Goal: Transaction & Acquisition: Purchase product/service

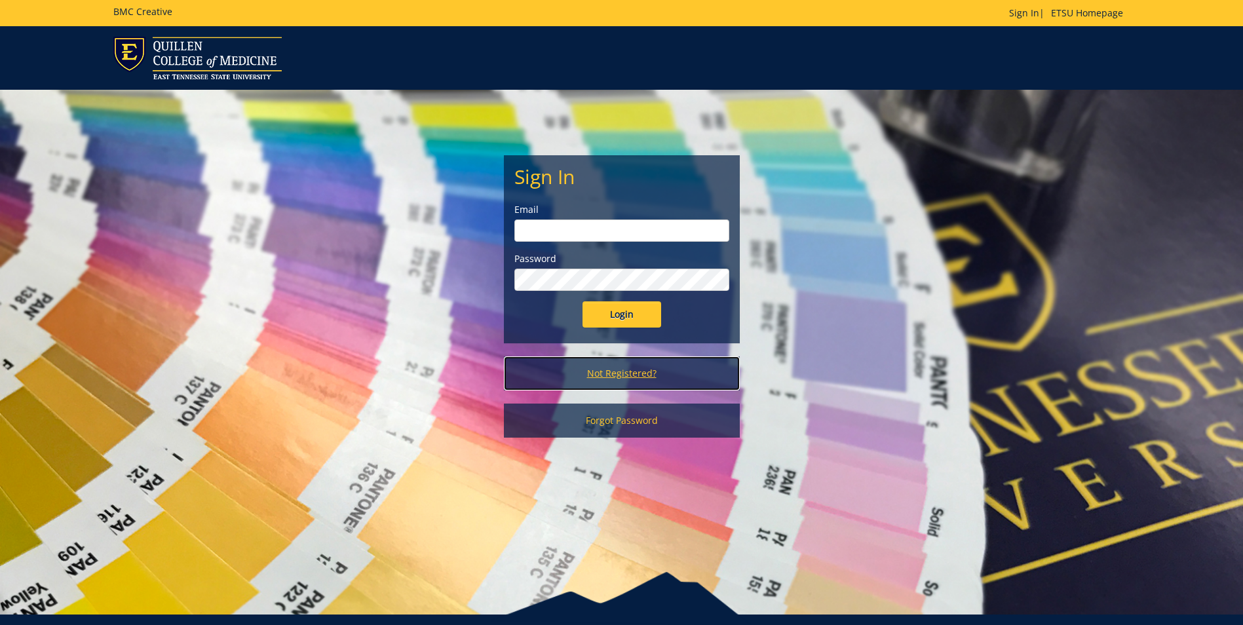
click at [616, 374] on link "Not Registered?" at bounding box center [622, 374] width 236 height 34
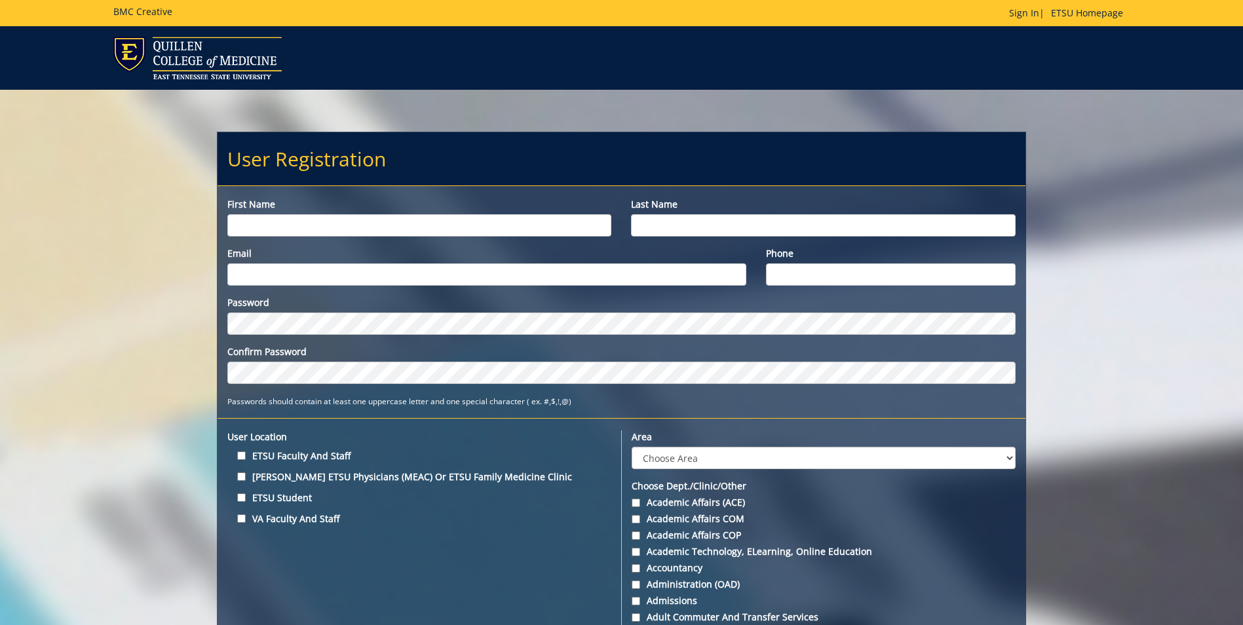
click at [283, 228] on input "First name" at bounding box center [419, 225] width 384 height 22
type input "Madison"
click at [786, 220] on input "Last name" at bounding box center [823, 225] width 384 height 22
type input "Lowe"
click at [365, 283] on input "Email" at bounding box center [486, 274] width 519 height 22
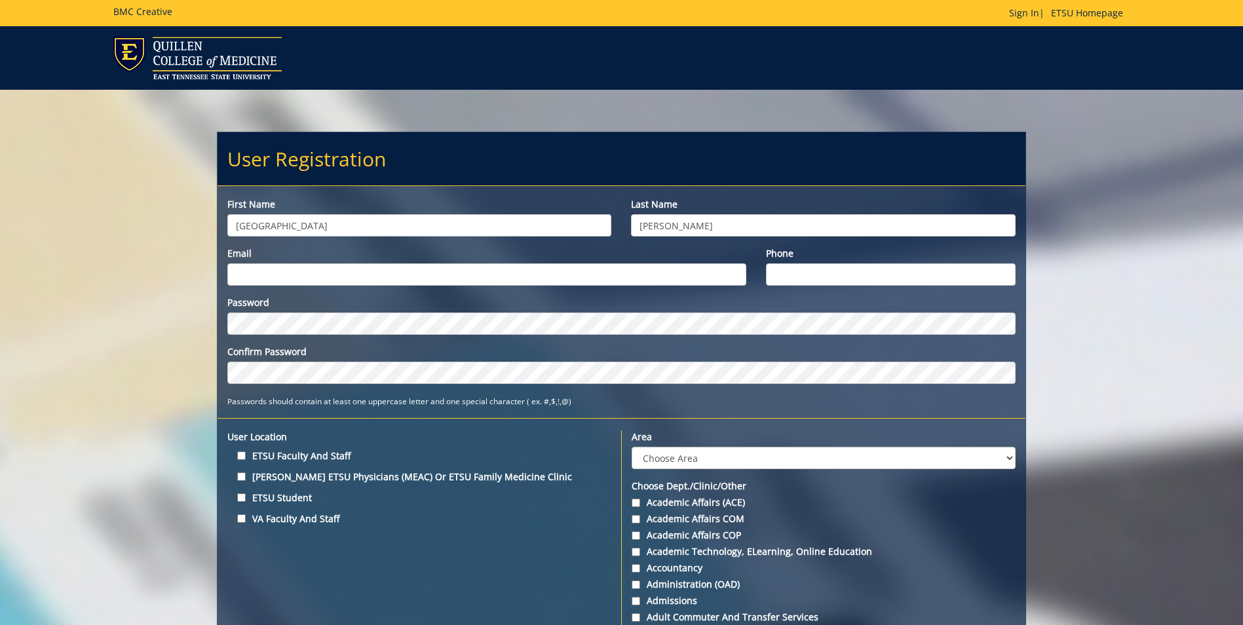
type input "[EMAIL_ADDRESS][DOMAIN_NAME]"
click at [899, 276] on input "Phone" at bounding box center [891, 274] width 250 height 22
type input "4234395602"
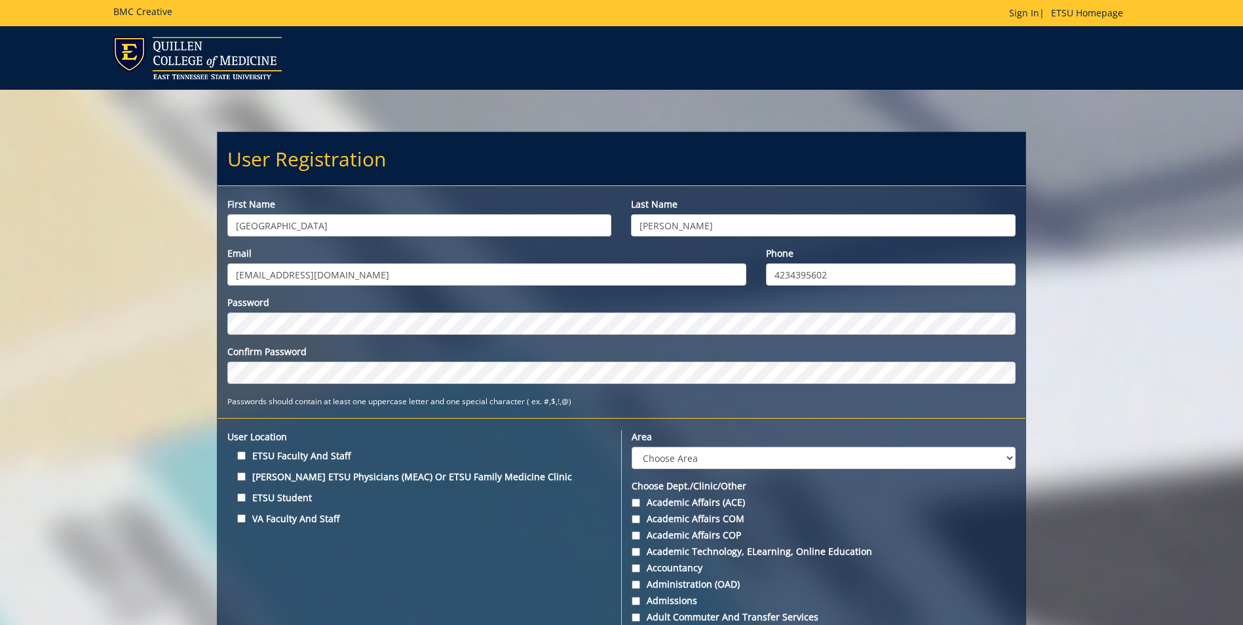
scroll to position [131, 0]
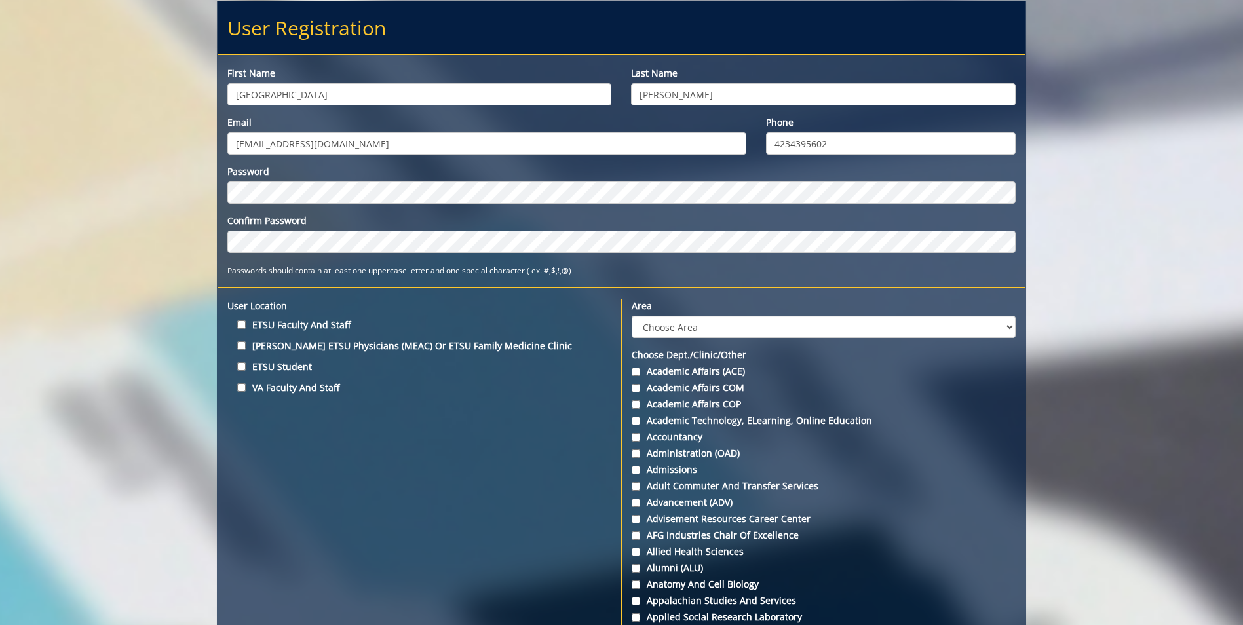
click at [241, 319] on label "ETSU Faculty and Staff" at bounding box center [419, 325] width 384 height 18
click at [241, 320] on input "ETSU Faculty and Staff" at bounding box center [241, 324] width 9 height 9
checkbox input "true"
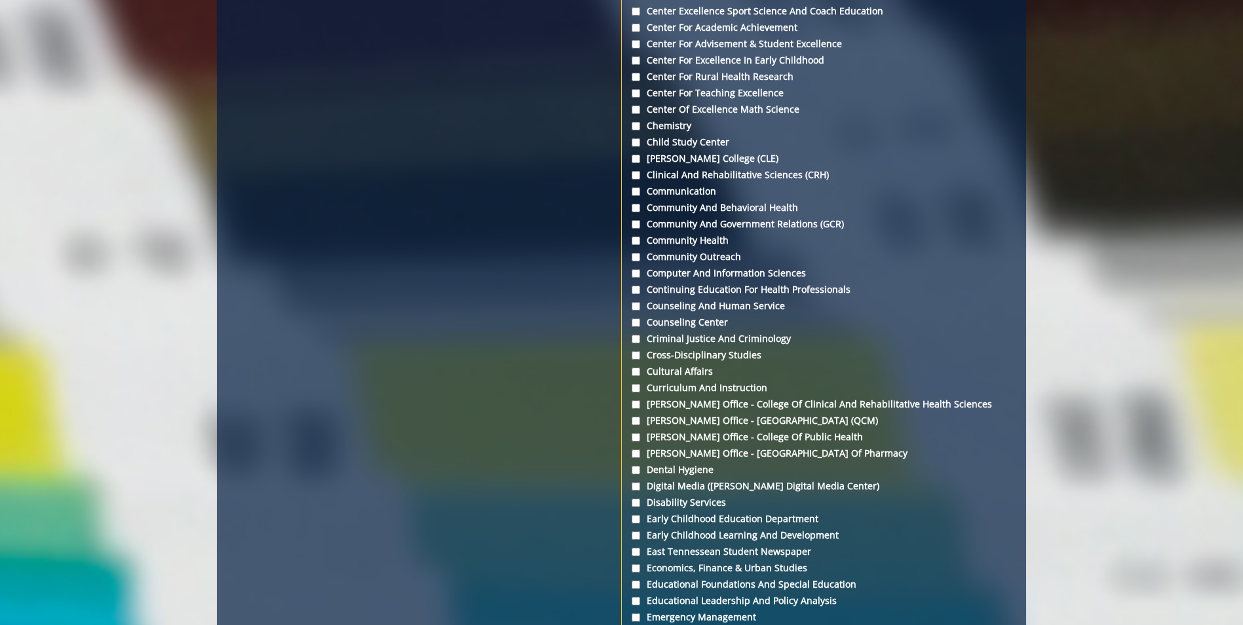
scroll to position [1114, 0]
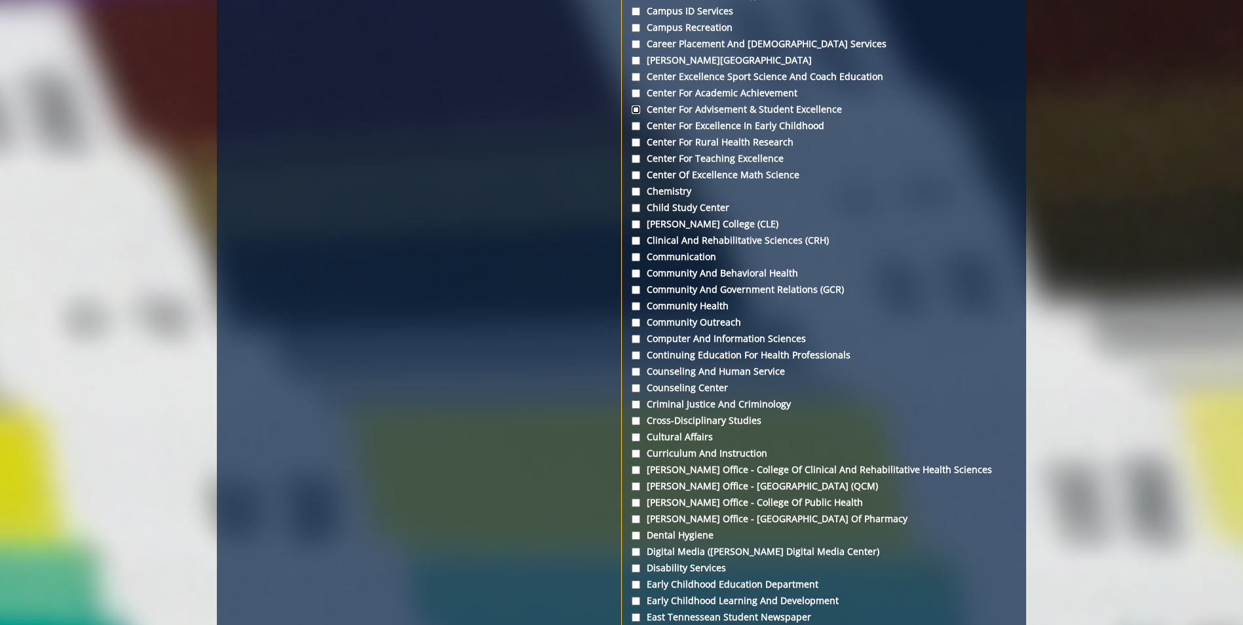
click at [638, 111] on input "Center for Advisement & Student Excellence" at bounding box center [636, 110] width 9 height 9
checkbox input "true"
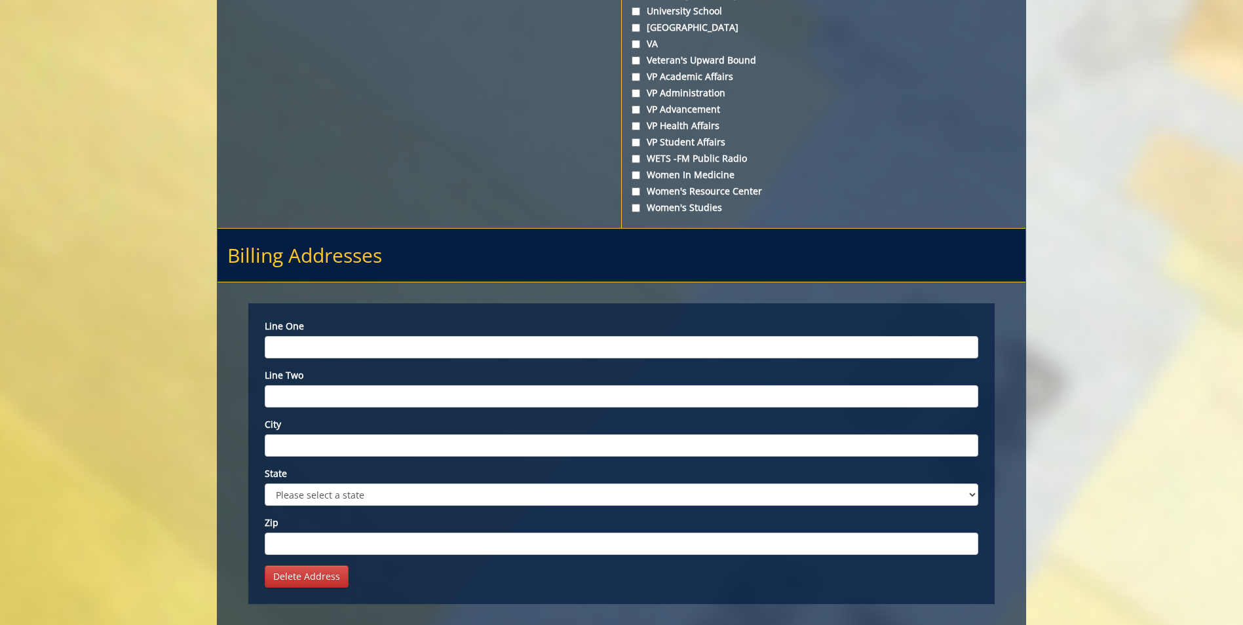
scroll to position [5046, 0]
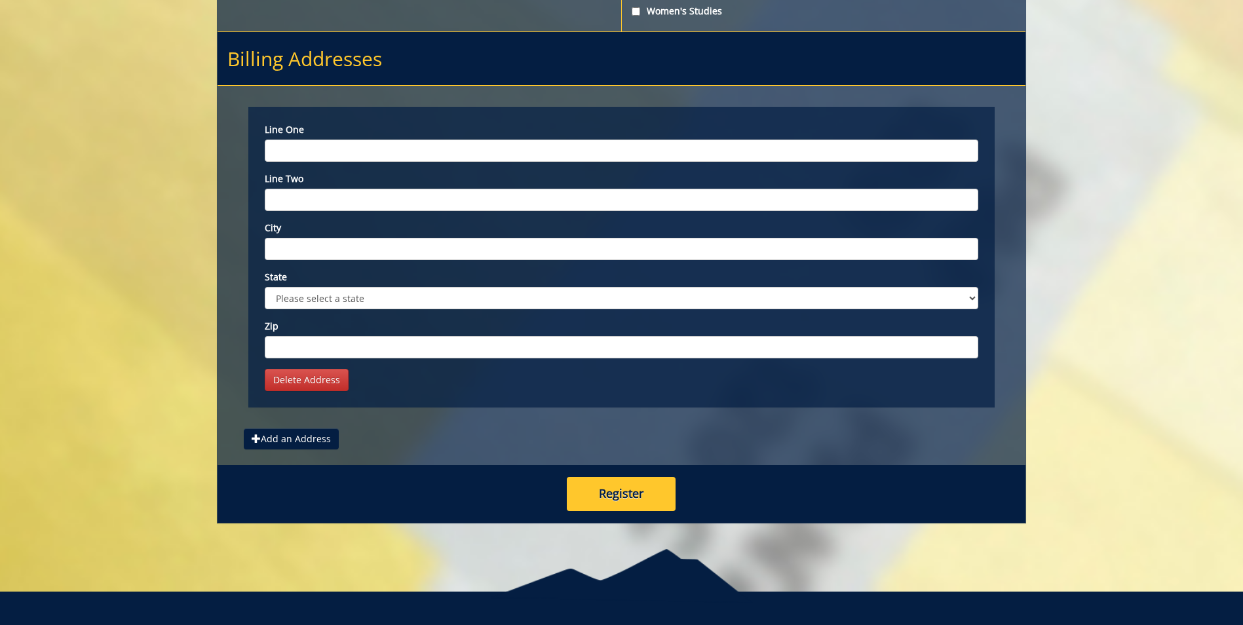
click at [309, 149] on input "Line one" at bounding box center [622, 151] width 714 height 22
click at [360, 150] on input "Line one" at bounding box center [622, 151] width 714 height 22
type input "412 JL Seehorn Road PO Box 70592"
click at [309, 245] on input "City" at bounding box center [622, 249] width 714 height 22
type input "Johnson City"
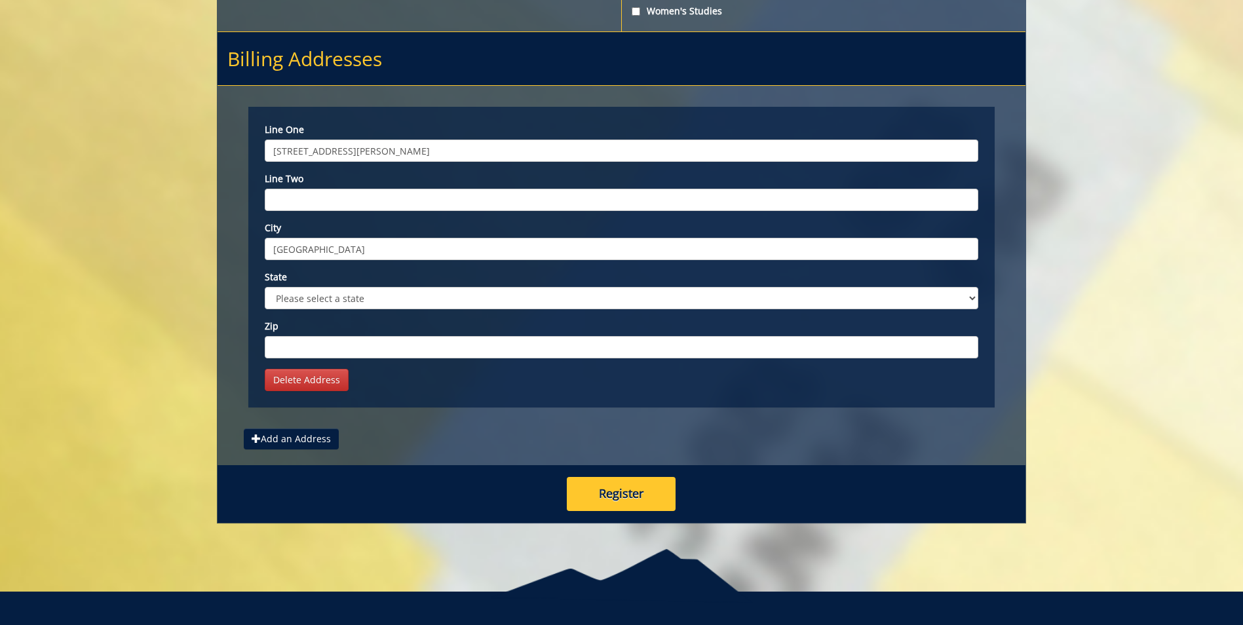
click at [319, 303] on select "Please select a state AK AL AR AS AZ CA CO CT DC DE FL FM GA GU HI IA ID IL IN …" at bounding box center [622, 298] width 714 height 22
select select "1"
click at [265, 287] on select "Please select a state AK AL AR AS AZ CA CO CT DC DE FL FM GA GU HI IA ID IL IN …" at bounding box center [622, 298] width 714 height 22
click at [300, 352] on input "Zip" at bounding box center [622, 347] width 714 height 22
type input "37614"
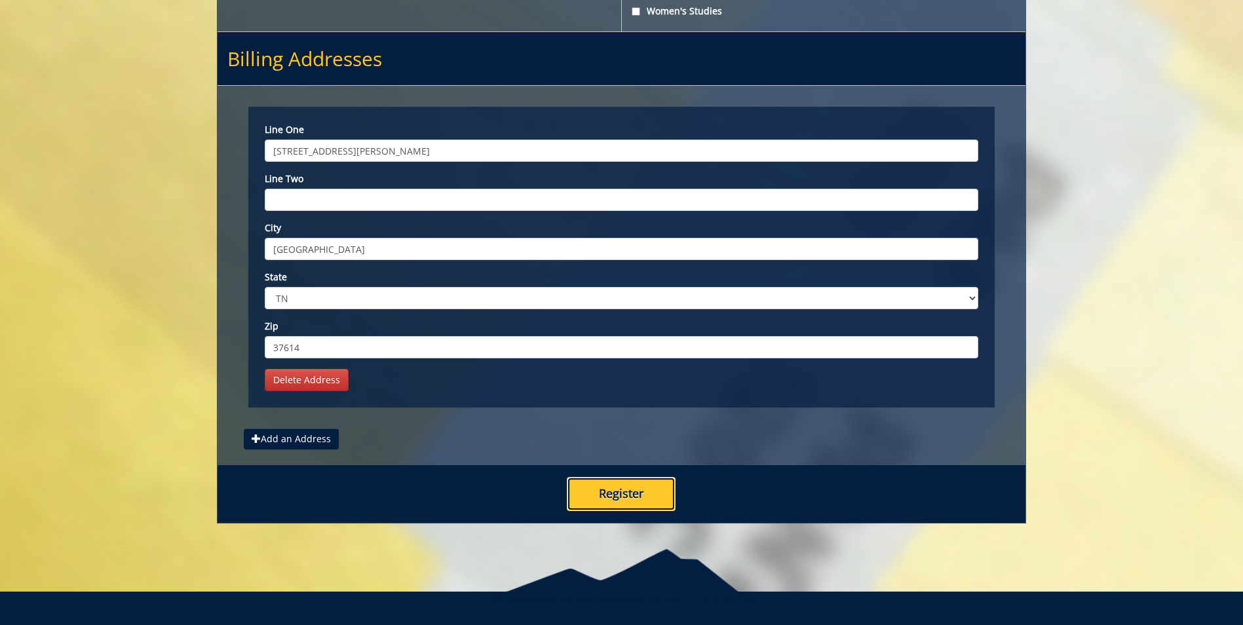
click at [608, 493] on button "Register" at bounding box center [621, 494] width 109 height 34
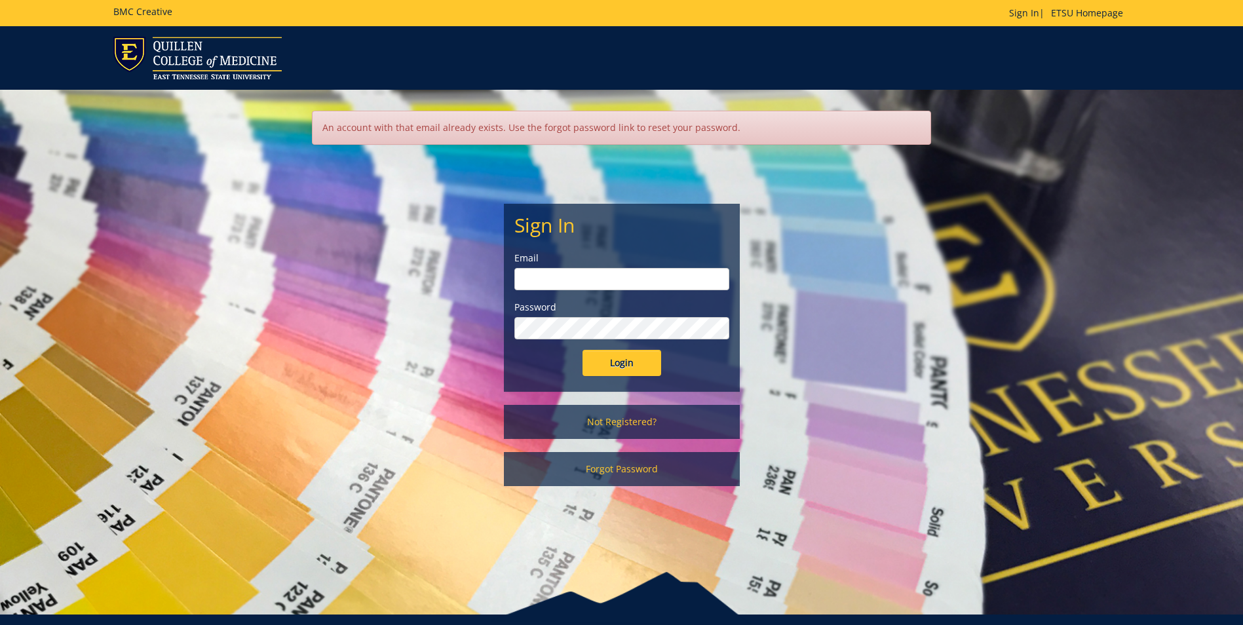
click at [627, 281] on input "email" at bounding box center [621, 279] width 215 height 22
type input "[EMAIL_ADDRESS][DOMAIN_NAME]"
click at [617, 361] on input "Login" at bounding box center [622, 363] width 79 height 26
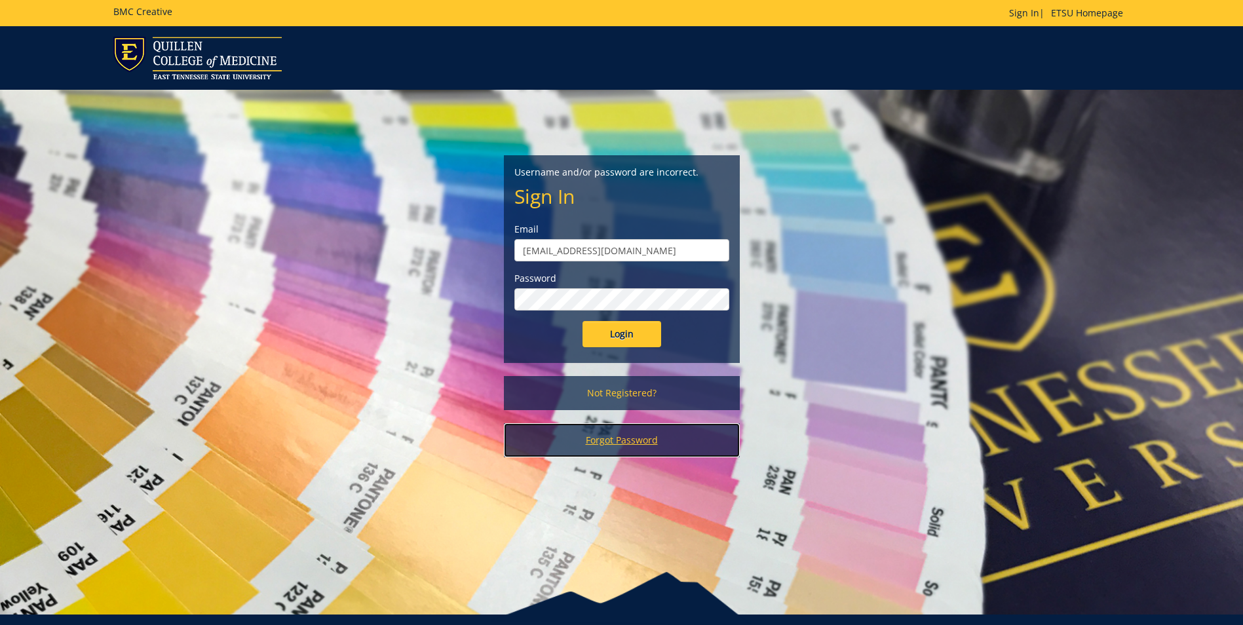
click at [648, 436] on link "Forgot Password" at bounding box center [622, 440] width 236 height 34
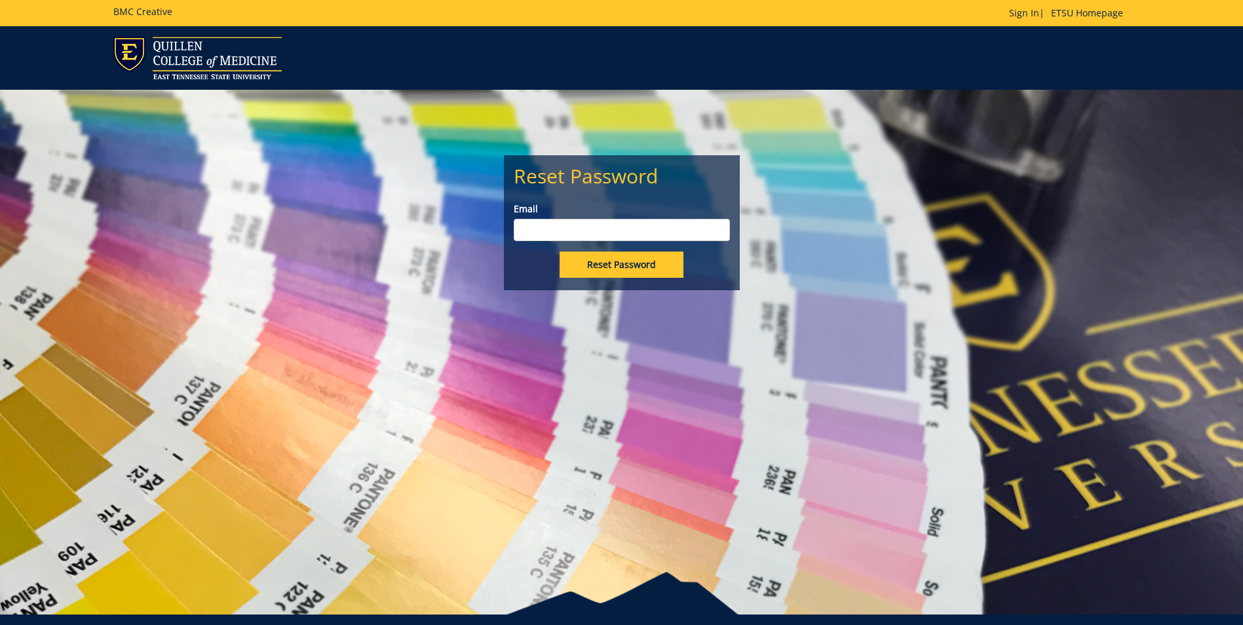
click at [592, 224] on input "Email" at bounding box center [622, 230] width 216 height 22
type input "lowemc@etsu.edu"
click at [617, 267] on input "Reset Password" at bounding box center [622, 265] width 124 height 26
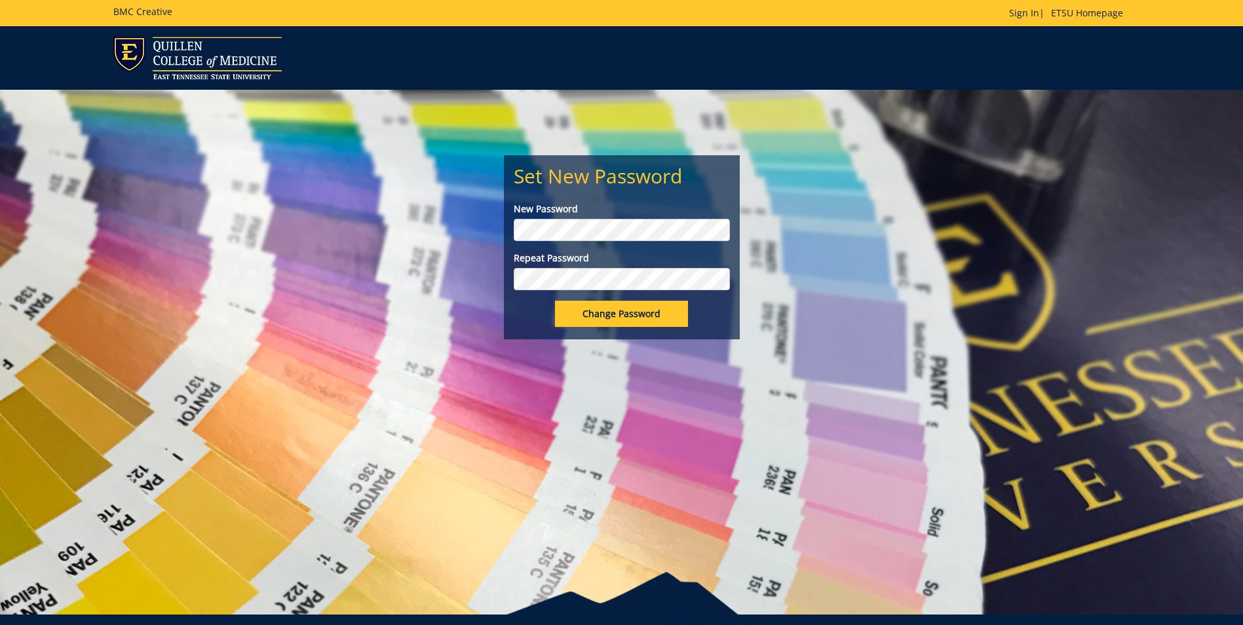
click at [608, 316] on input "Change Password" at bounding box center [621, 314] width 133 height 26
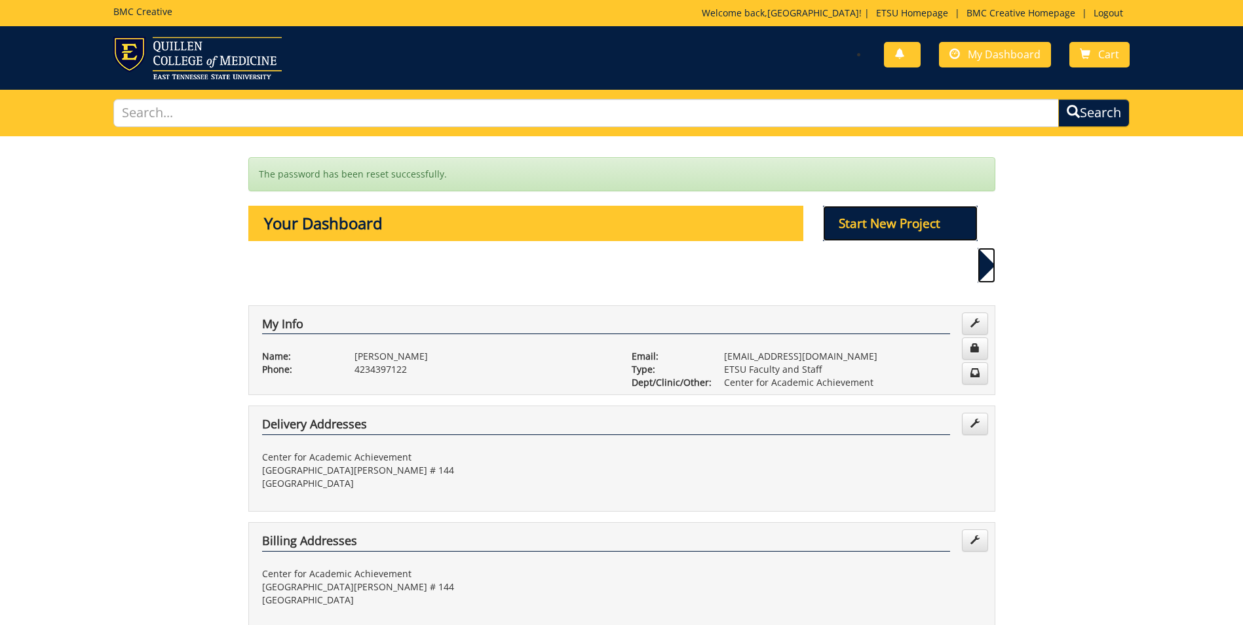
click at [891, 225] on p "Start New Project" at bounding box center [900, 223] width 155 height 35
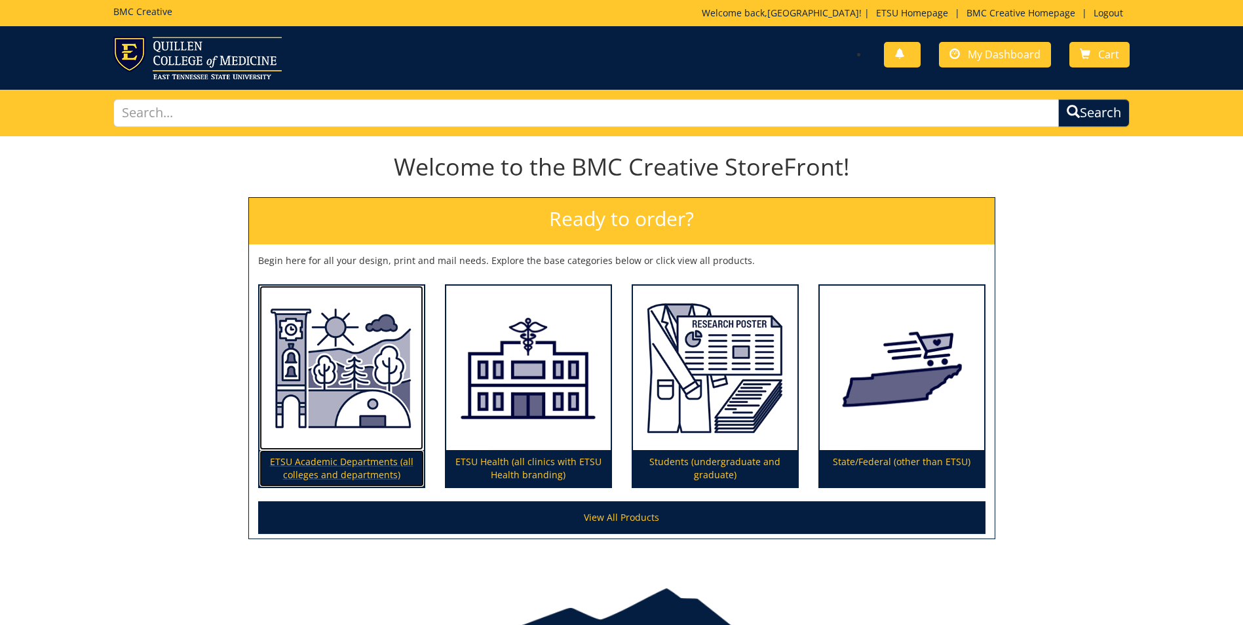
click at [311, 463] on p "ETSU Academic Departments (all colleges and departments)" at bounding box center [342, 468] width 164 height 37
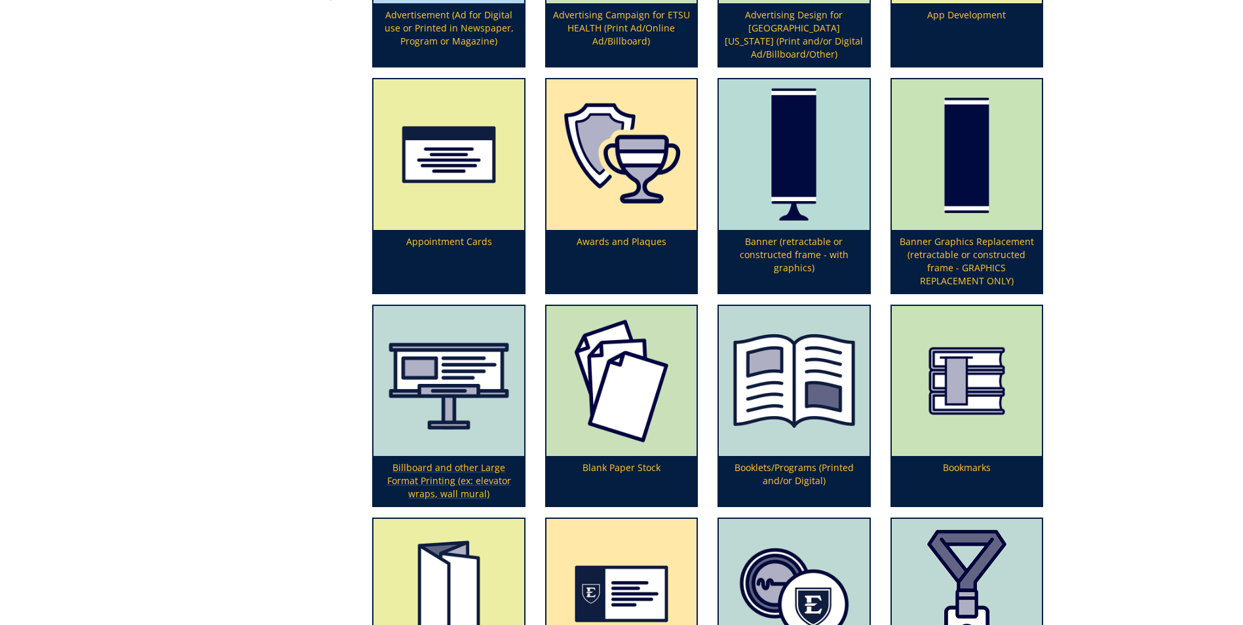
scroll to position [459, 0]
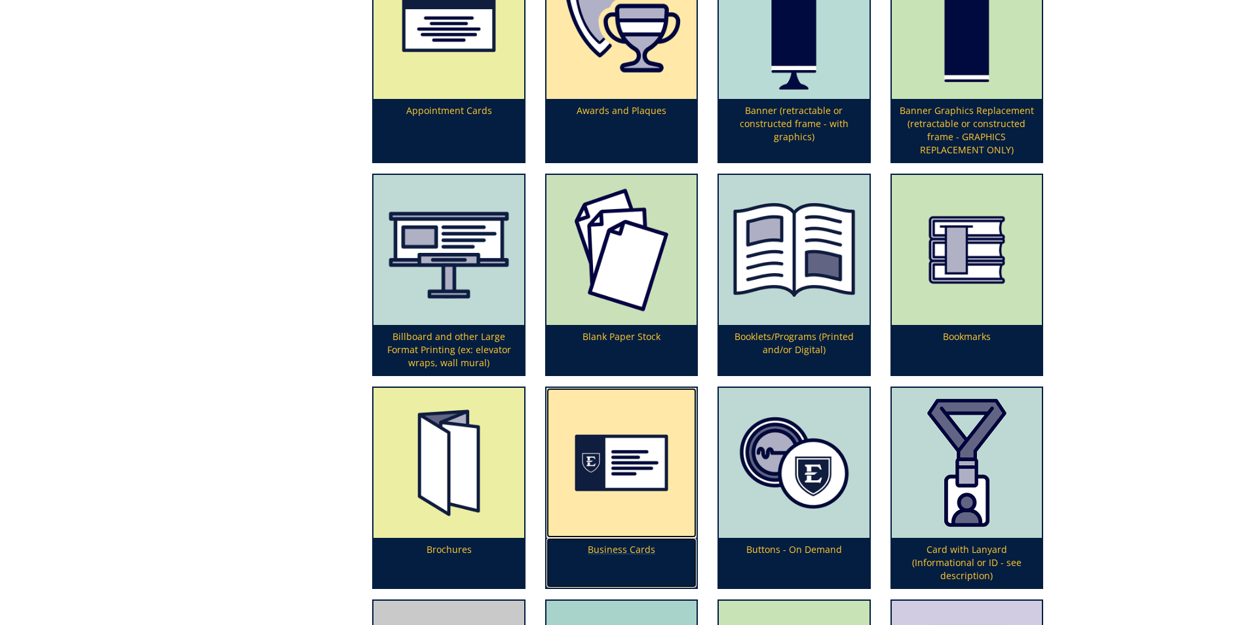
click at [614, 528] on img at bounding box center [622, 463] width 150 height 150
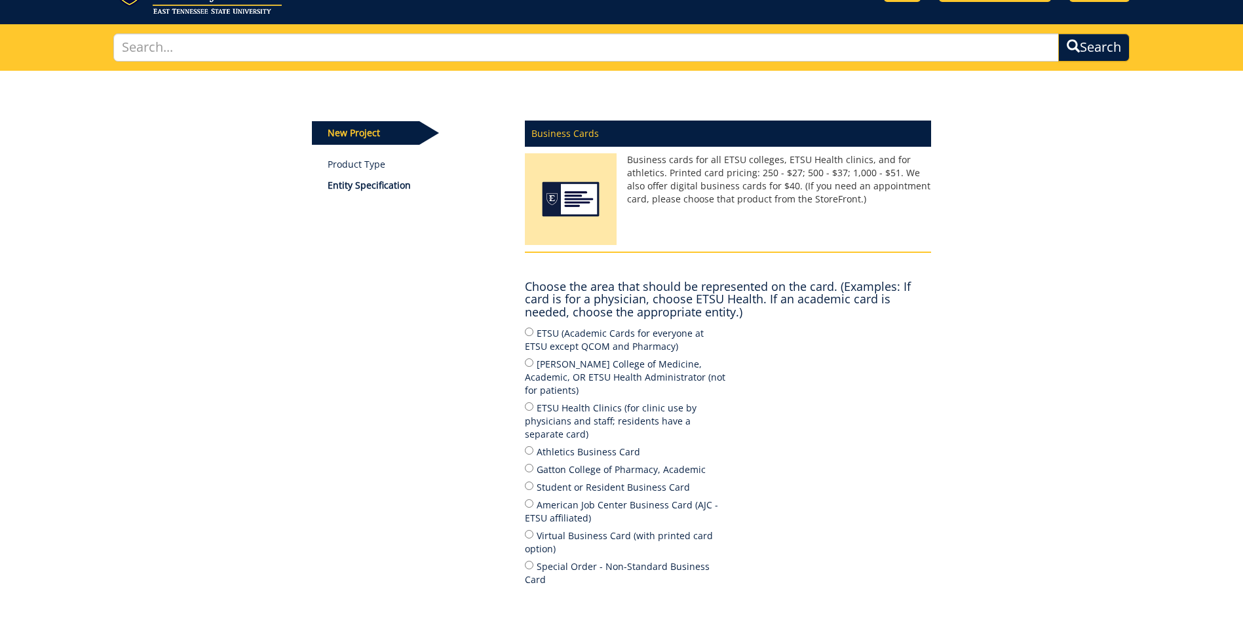
scroll to position [131, 0]
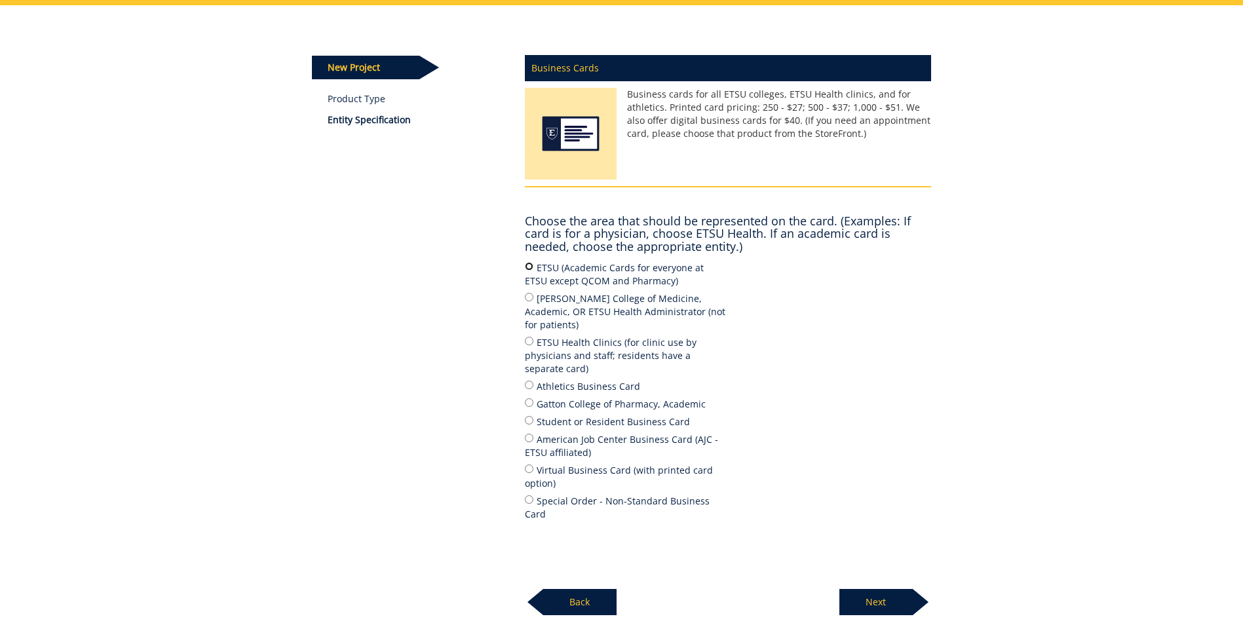
click at [532, 263] on input "ETSU (Academic Cards for everyone at ETSU except QCOM and Pharmacy)" at bounding box center [529, 266] width 9 height 9
radio input "true"
click at [880, 589] on p "Next" at bounding box center [876, 602] width 73 height 26
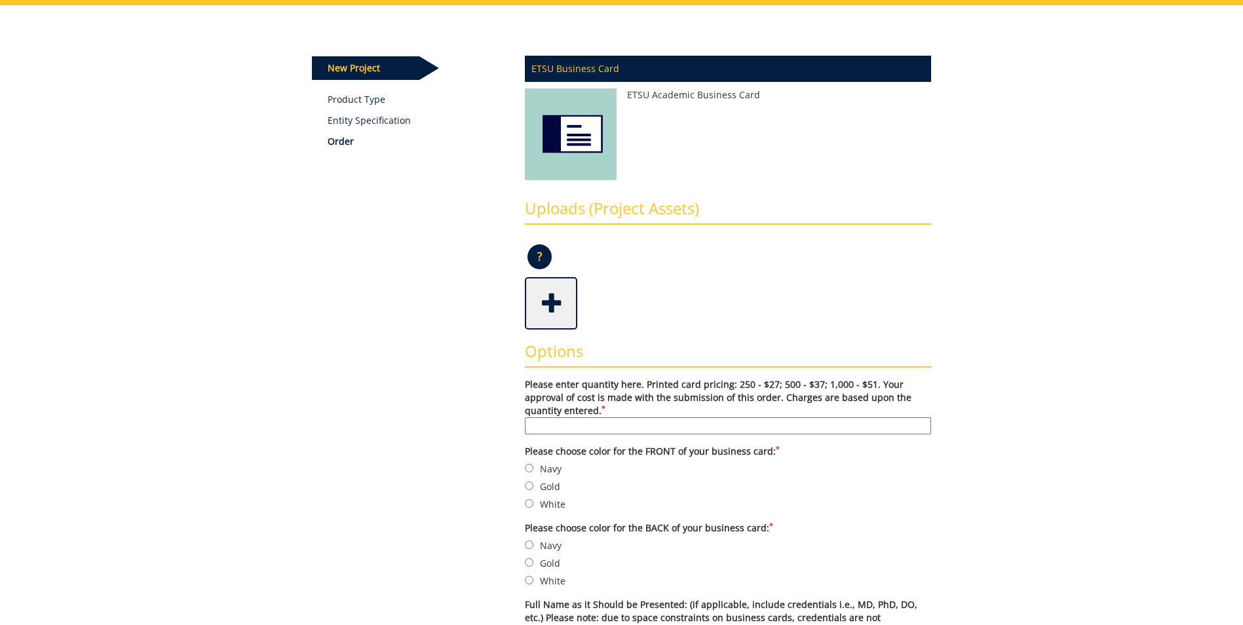
scroll to position [197, 0]
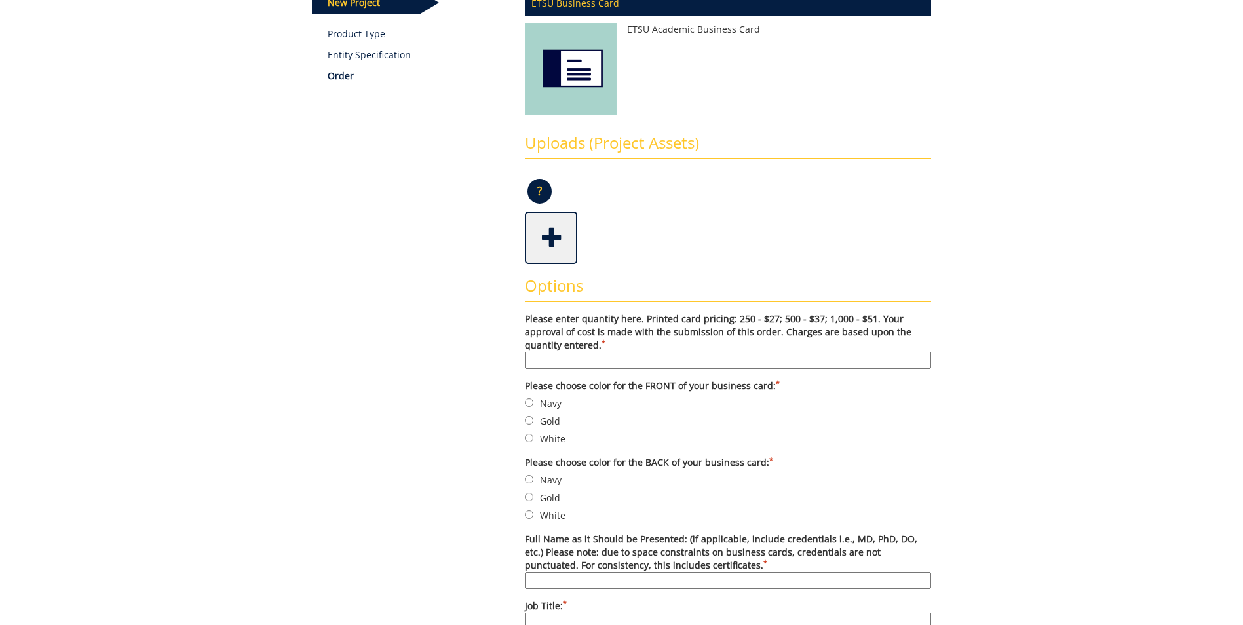
click at [619, 358] on input "Please enter quantity here. Printed card pricing: 250 - $27; 500 - $37; 1,000 -…" at bounding box center [728, 360] width 406 height 17
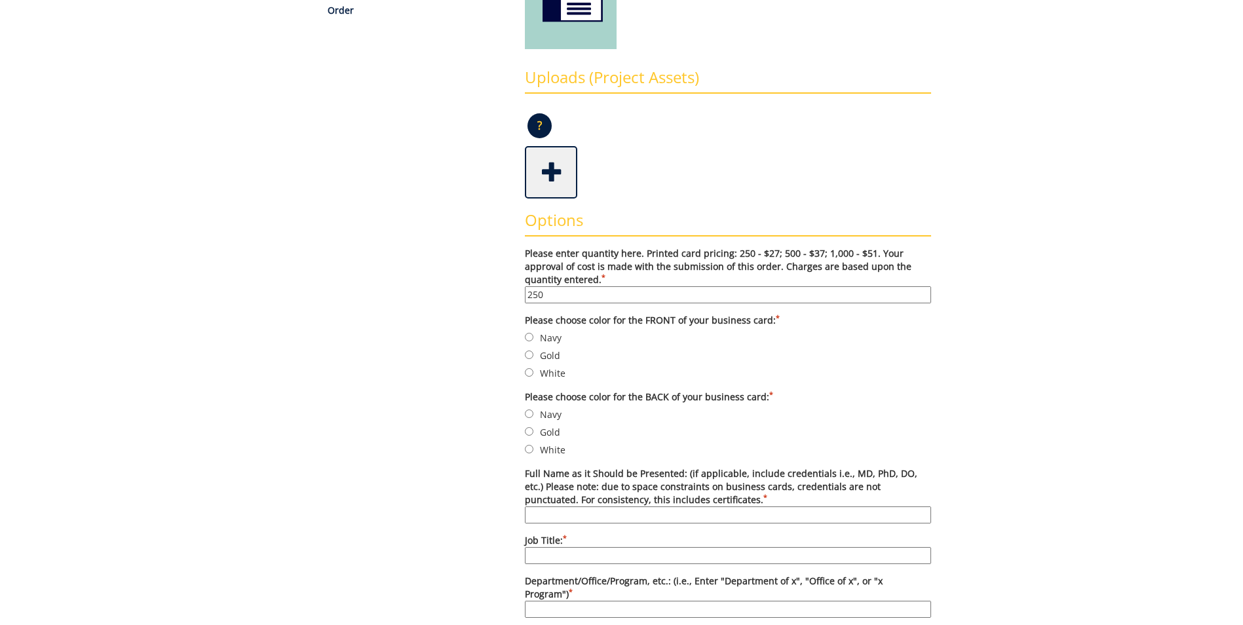
type input "250"
click at [528, 339] on input "Navy" at bounding box center [529, 337] width 9 height 9
radio input "true"
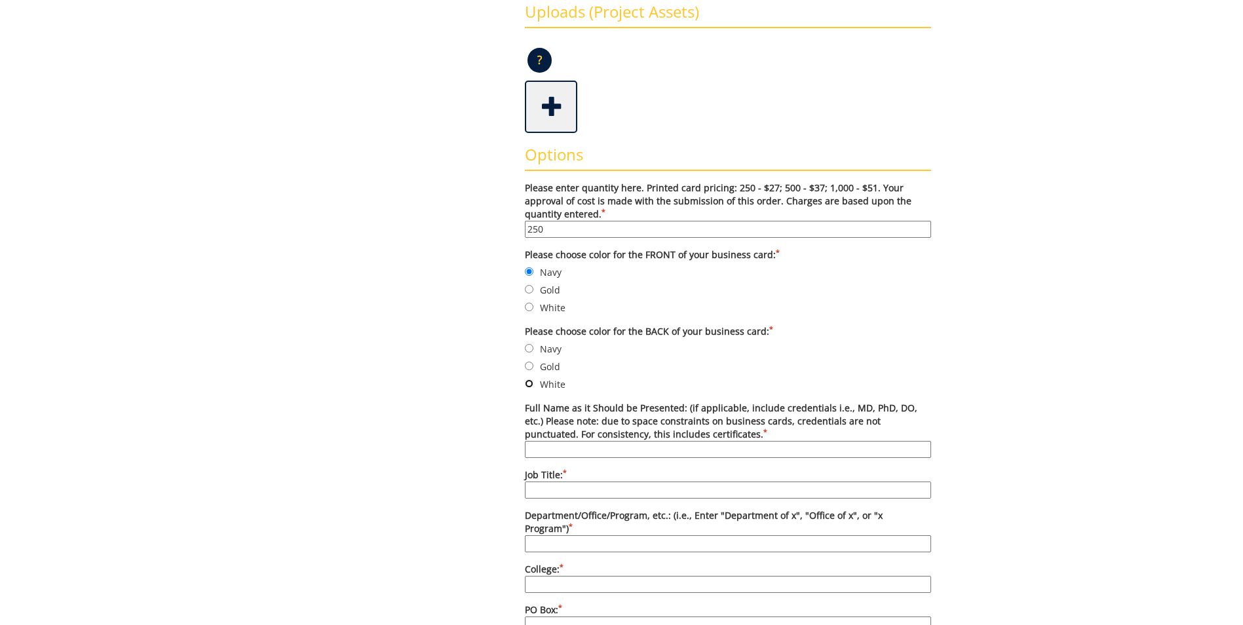
click at [531, 384] on input "White" at bounding box center [529, 383] width 9 height 9
radio input "true"
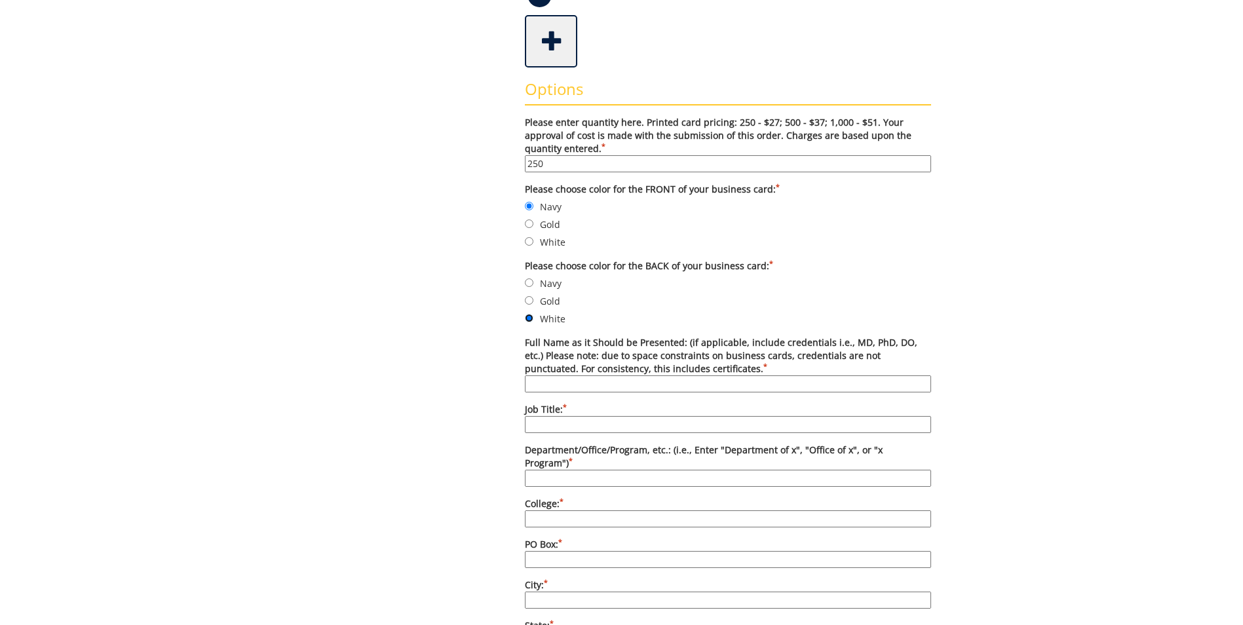
scroll to position [459, 0]
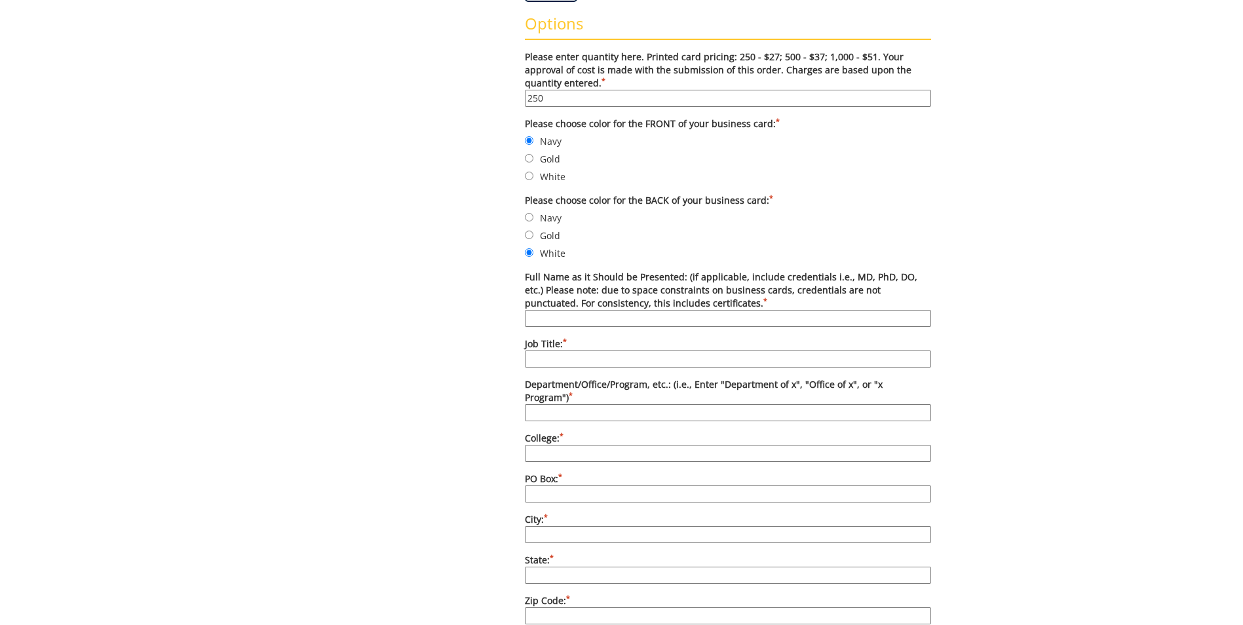
click at [647, 322] on input "Full Name as it Should be Presented: (if applicable, include credentials i.e., …" at bounding box center [728, 318] width 406 height 17
type input "[PERSON_NAME]"
click at [620, 360] on input "Job Title: *" at bounding box center [728, 359] width 406 height 17
type input "Academic Advisor"
click at [588, 404] on input "Department/Office/Program, etc.: (i.e., Enter "Department of x", "Office of x",…" at bounding box center [728, 412] width 406 height 17
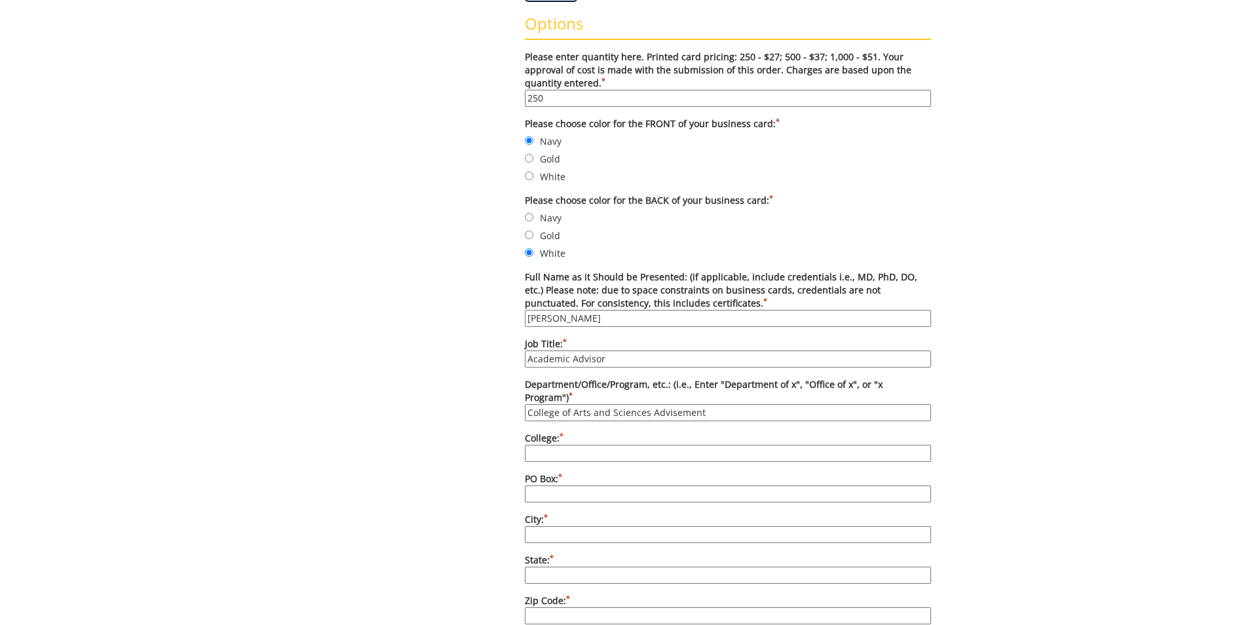
type input "College of Arts and Sciences Advisement"
click at [559, 445] on input "College: *" at bounding box center [728, 453] width 406 height 17
type input "Arts and Sciences"
click at [564, 486] on input "PO Box: *" at bounding box center [728, 494] width 406 height 17
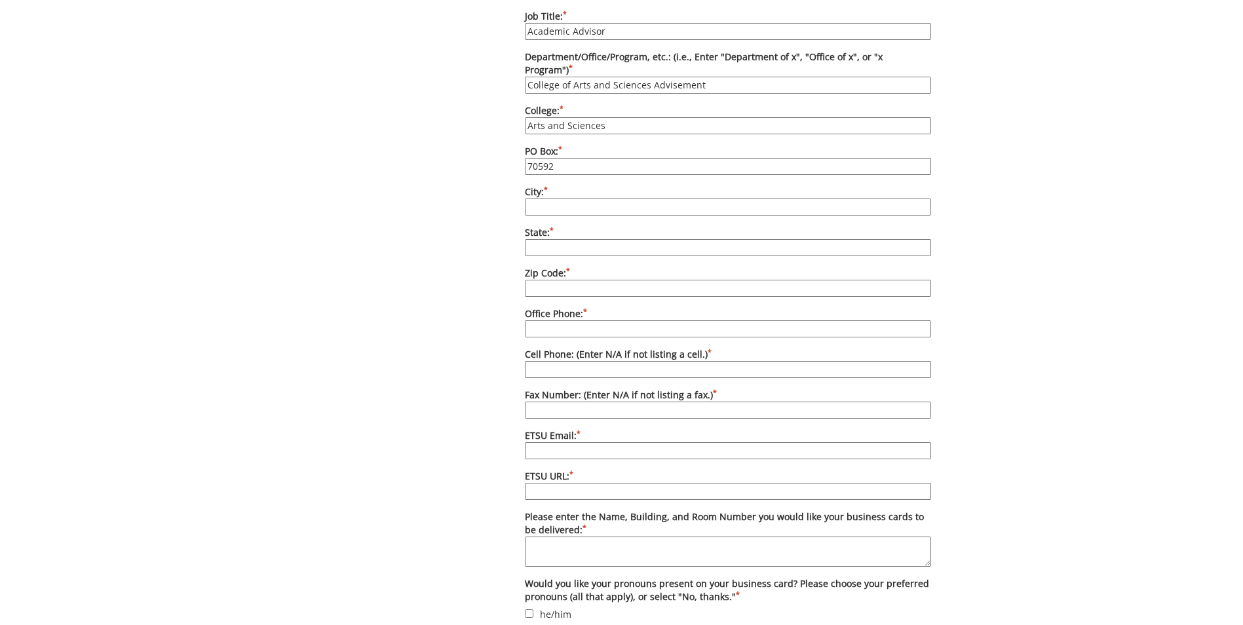
type input "70592"
click at [540, 199] on input "City: *" at bounding box center [728, 207] width 406 height 17
type input "[GEOGRAPHIC_DATA]"
click at [540, 239] on input "State: *" at bounding box center [728, 247] width 406 height 17
type input "[US_STATE]"
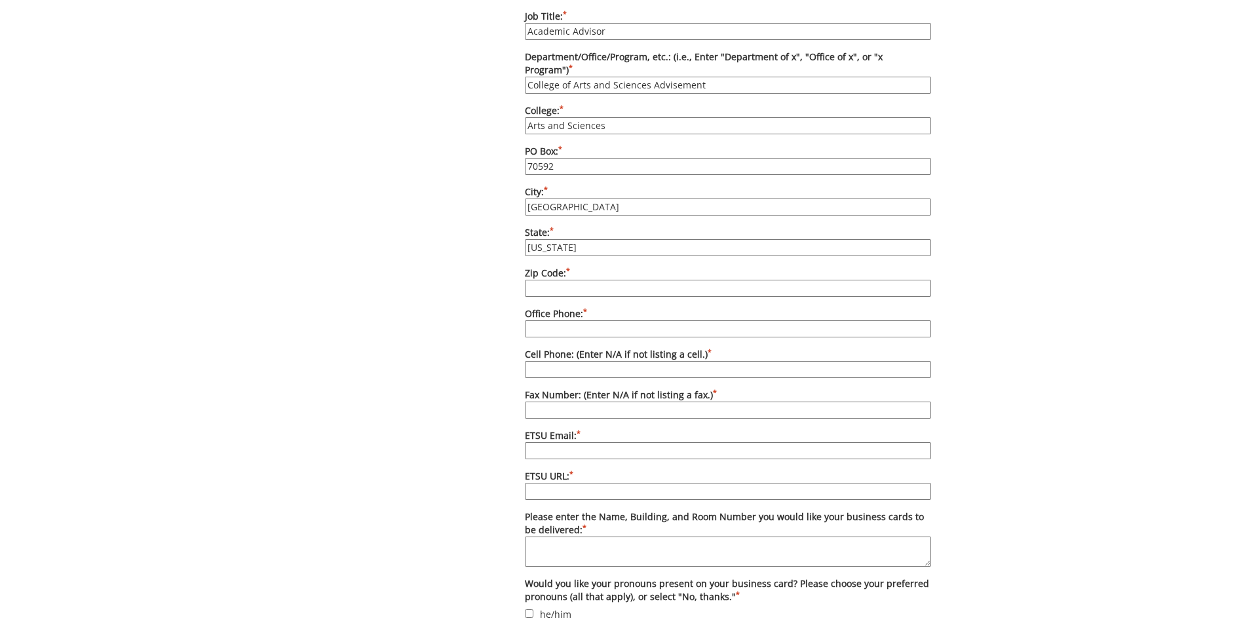
click at [541, 280] on input "Zip Code: *" at bounding box center [728, 288] width 406 height 17
type input "37614"
click at [557, 320] on input "Office Phone: *" at bounding box center [728, 328] width 406 height 17
type input "4234395602"
click at [571, 361] on input "Cell Phone: (Enter N/A if not listing a cell.) *" at bounding box center [728, 369] width 406 height 17
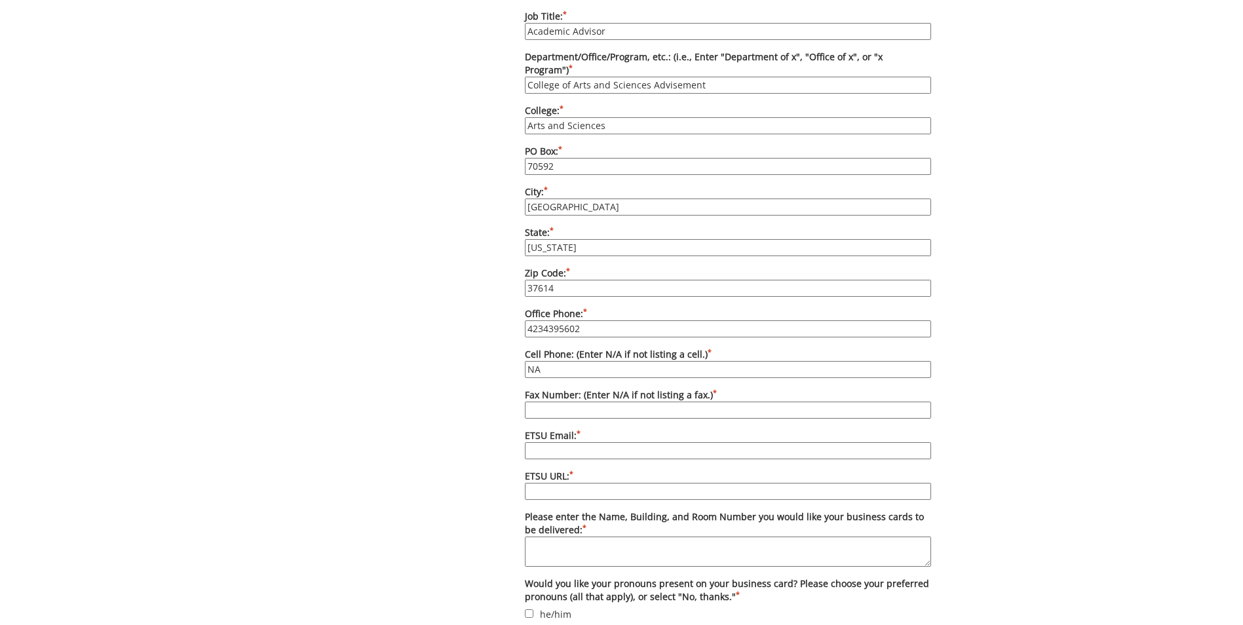
scroll to position [852, 0]
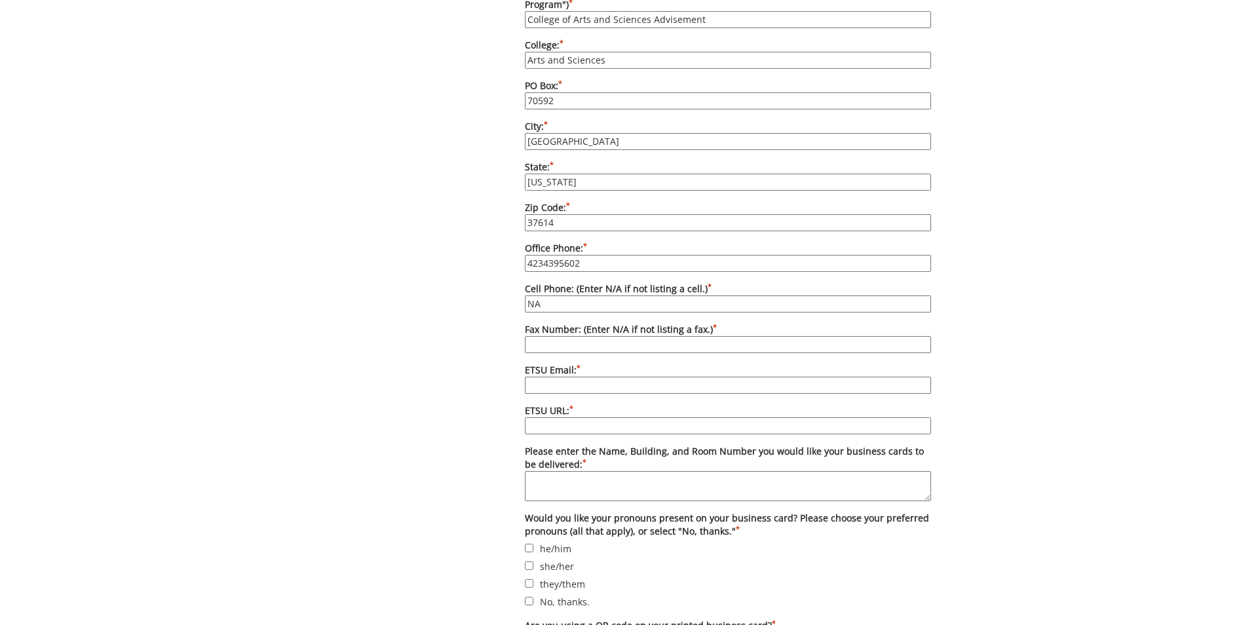
type input "NA"
click at [599, 336] on input "Fax Number: (Enter N/A if not listing a fax.) *" at bounding box center [728, 344] width 406 height 17
type input "NA"
click at [574, 377] on input "ETSU Email: *" at bounding box center [728, 385] width 406 height 17
type input "[EMAIL_ADDRESS][DOMAIN_NAME]"
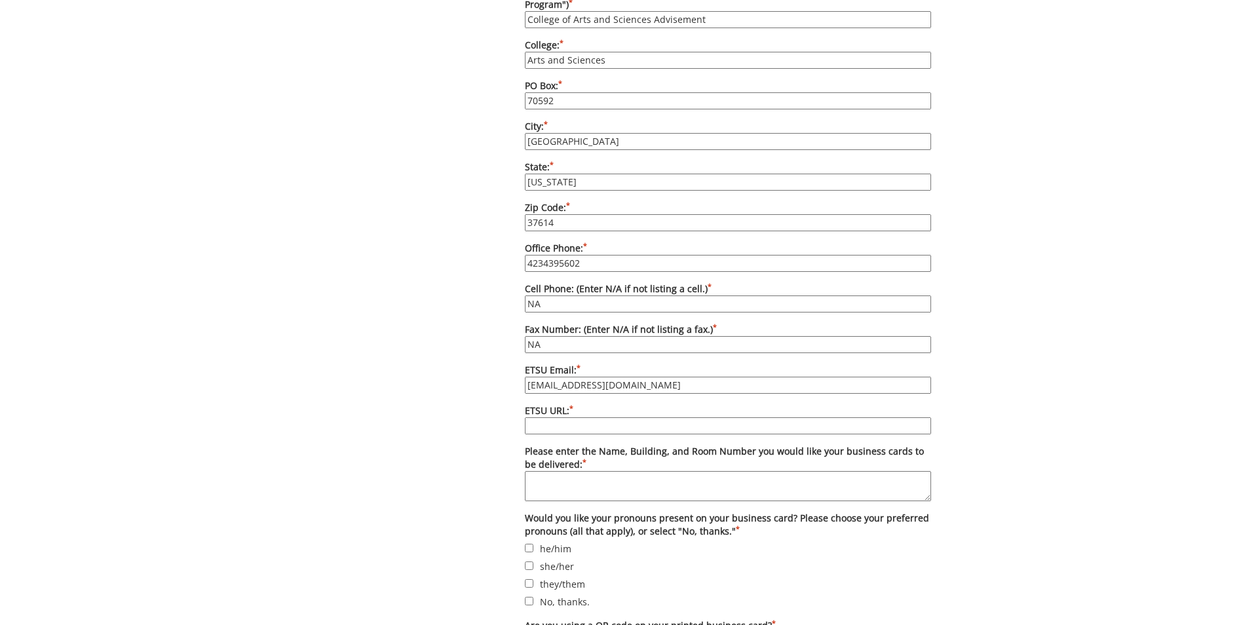
scroll to position [918, 0]
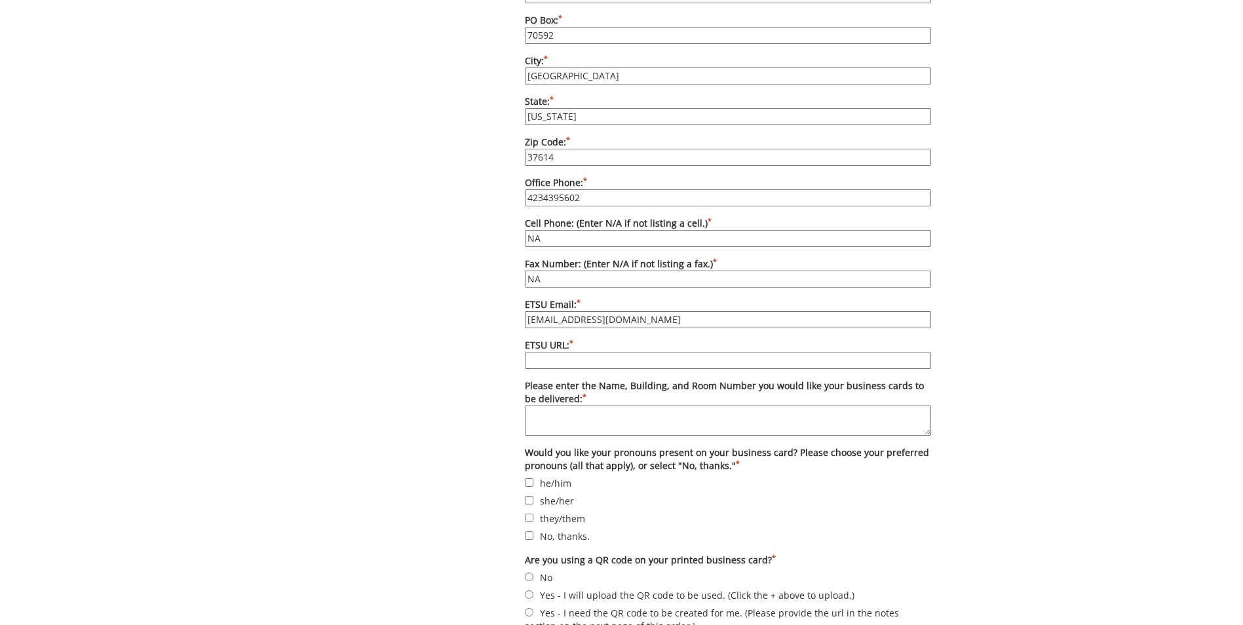
click at [581, 352] on input "ETSU URL: *" at bounding box center [728, 360] width 406 height 17
paste input "[URL][DOMAIN_NAME]"
type input "[URL][DOMAIN_NAME]"
click at [594, 406] on textarea "Please enter the Name, Building, and Room Number you would like your business c…" at bounding box center [728, 421] width 406 height 30
type textarea "[PERSON_NAME] Center 222AB"
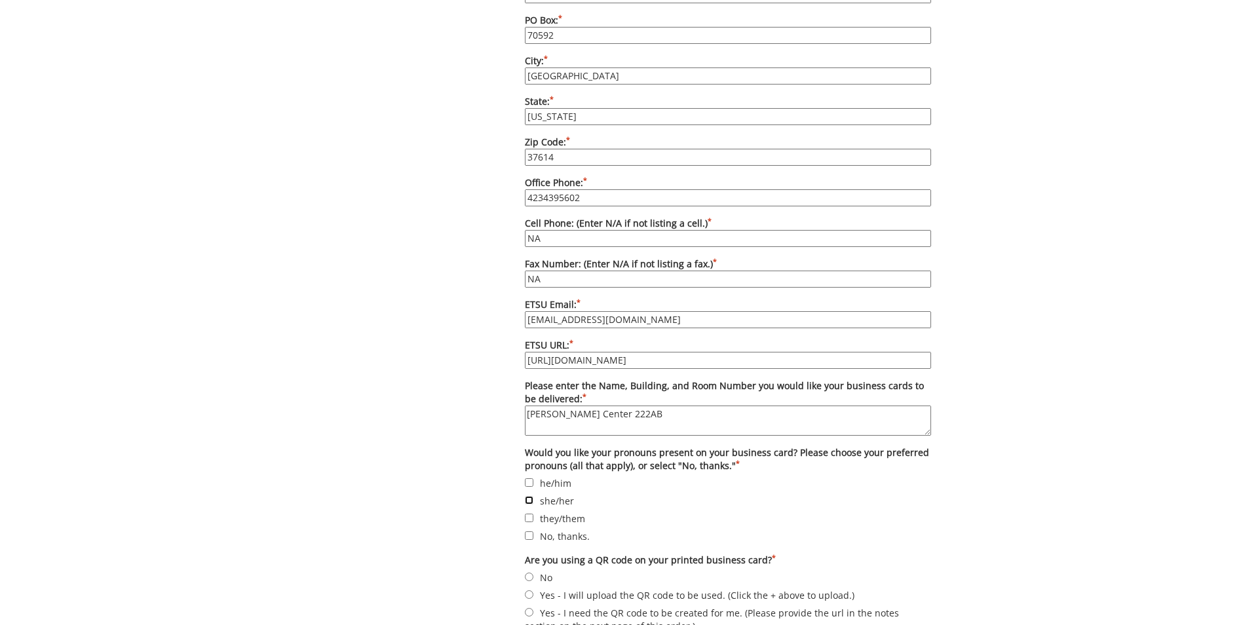
click at [528, 496] on input "she/her" at bounding box center [529, 500] width 9 height 9
checkbox input "true"
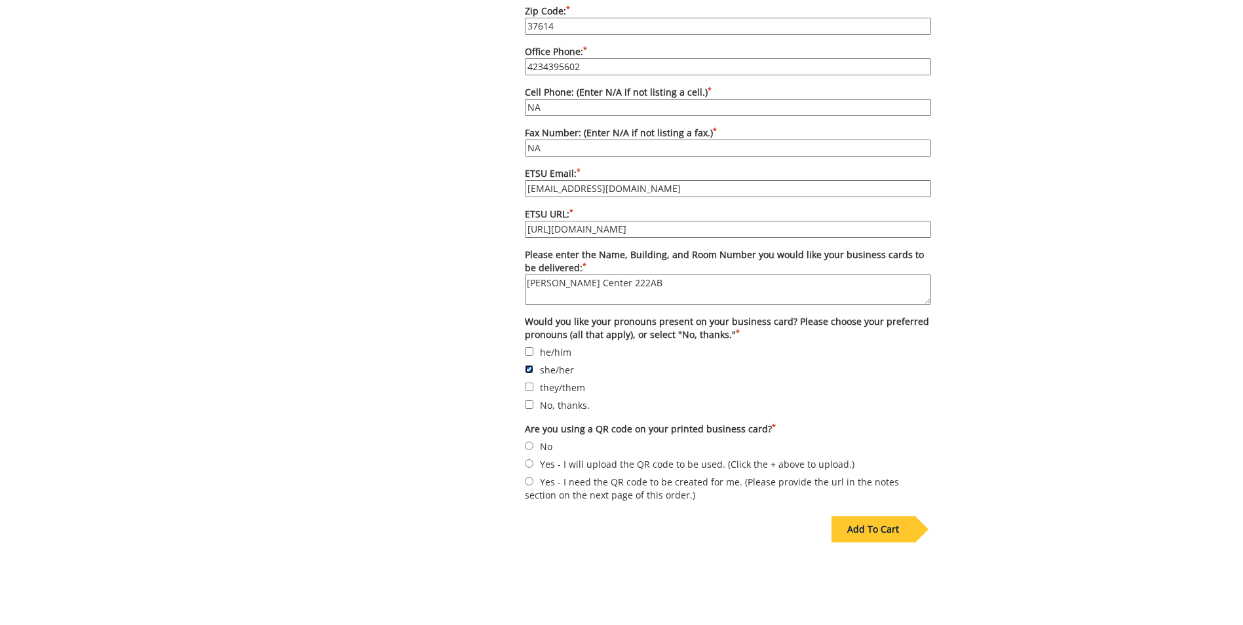
scroll to position [1114, 0]
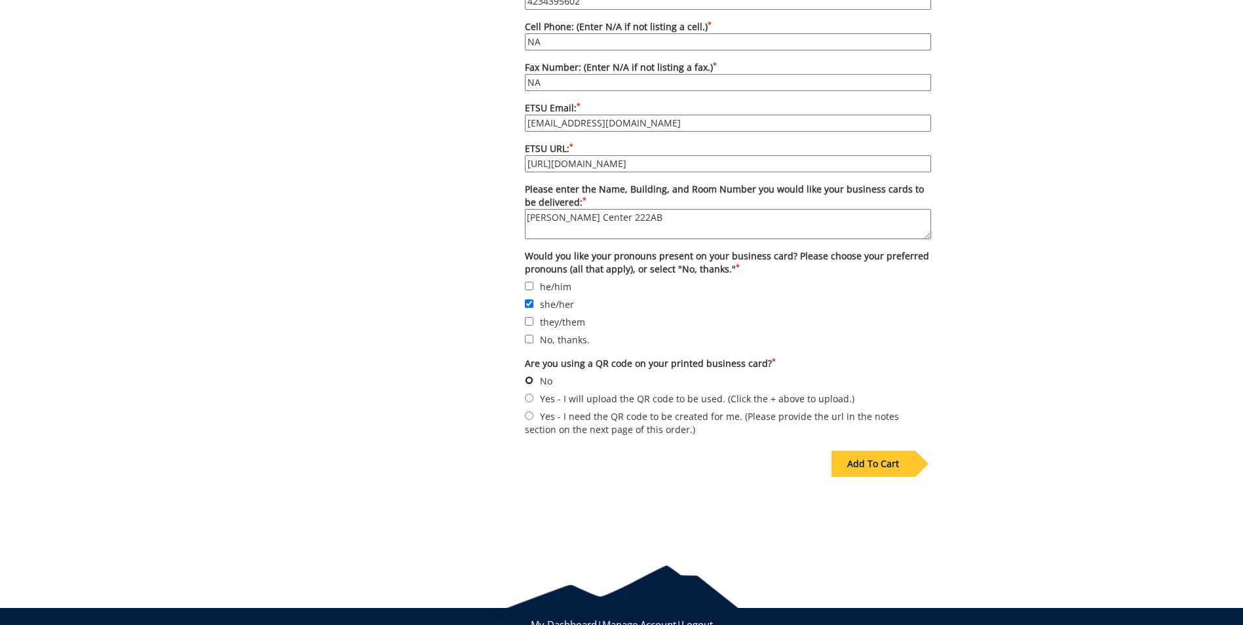
click at [530, 376] on input "No" at bounding box center [529, 380] width 9 height 9
radio input "true"
click at [868, 454] on div "Add To Cart" at bounding box center [873, 464] width 83 height 26
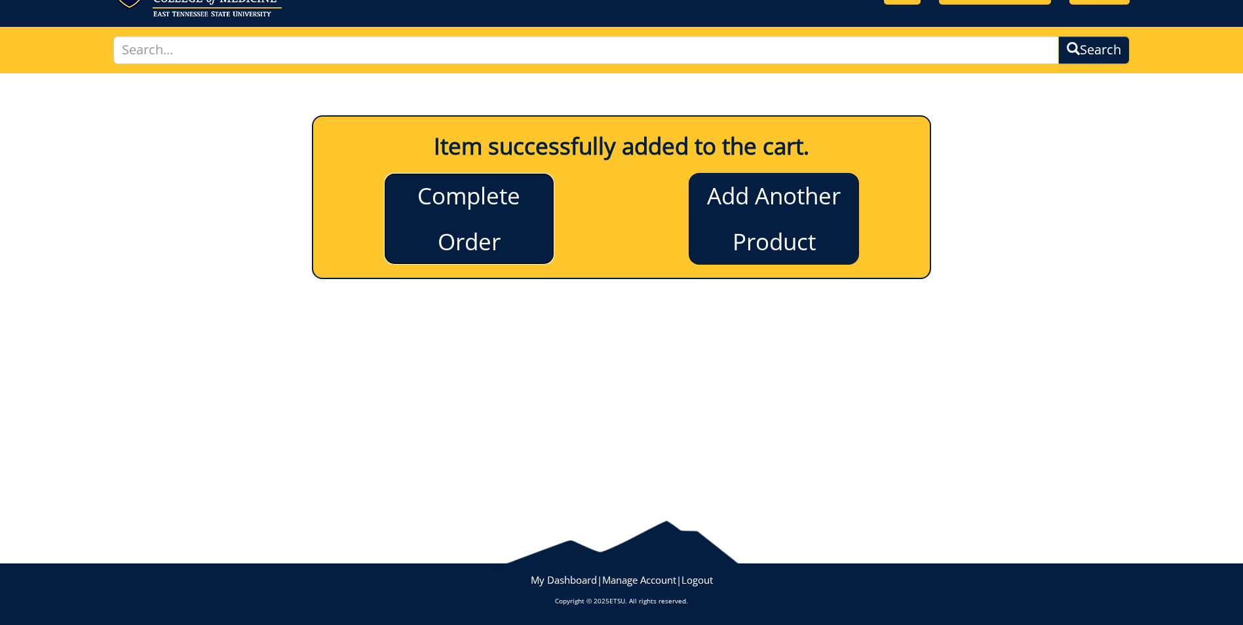
click at [505, 247] on link "Complete Order" at bounding box center [469, 219] width 170 height 92
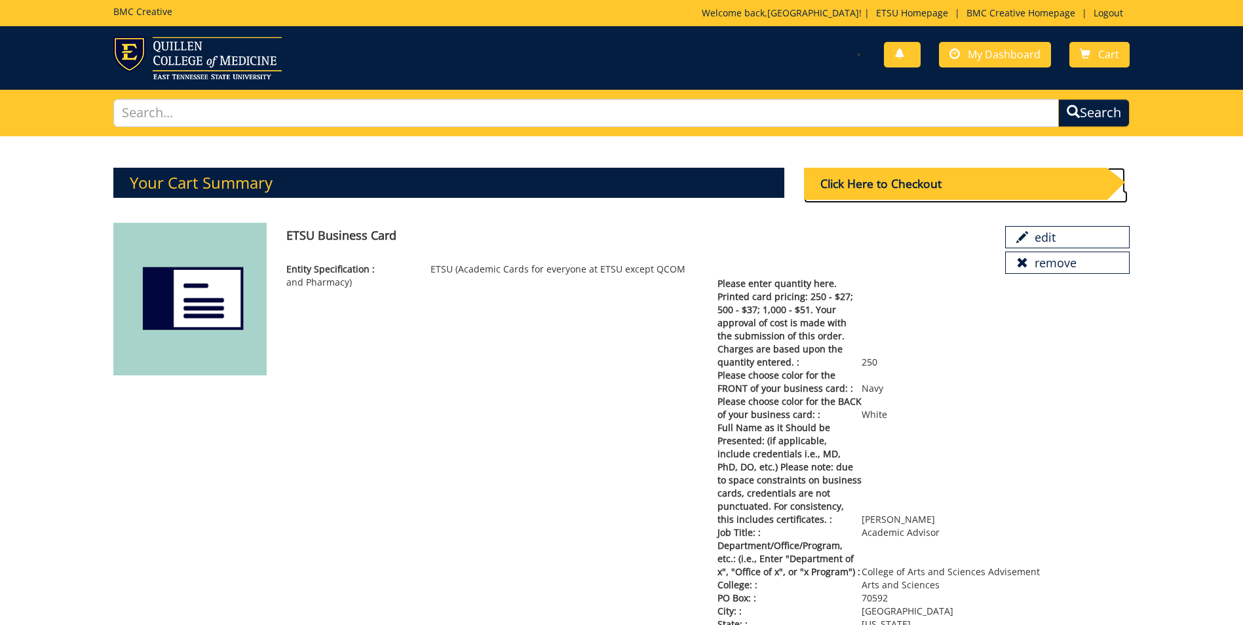
click at [946, 182] on div "Click Here to Checkout" at bounding box center [955, 184] width 303 height 32
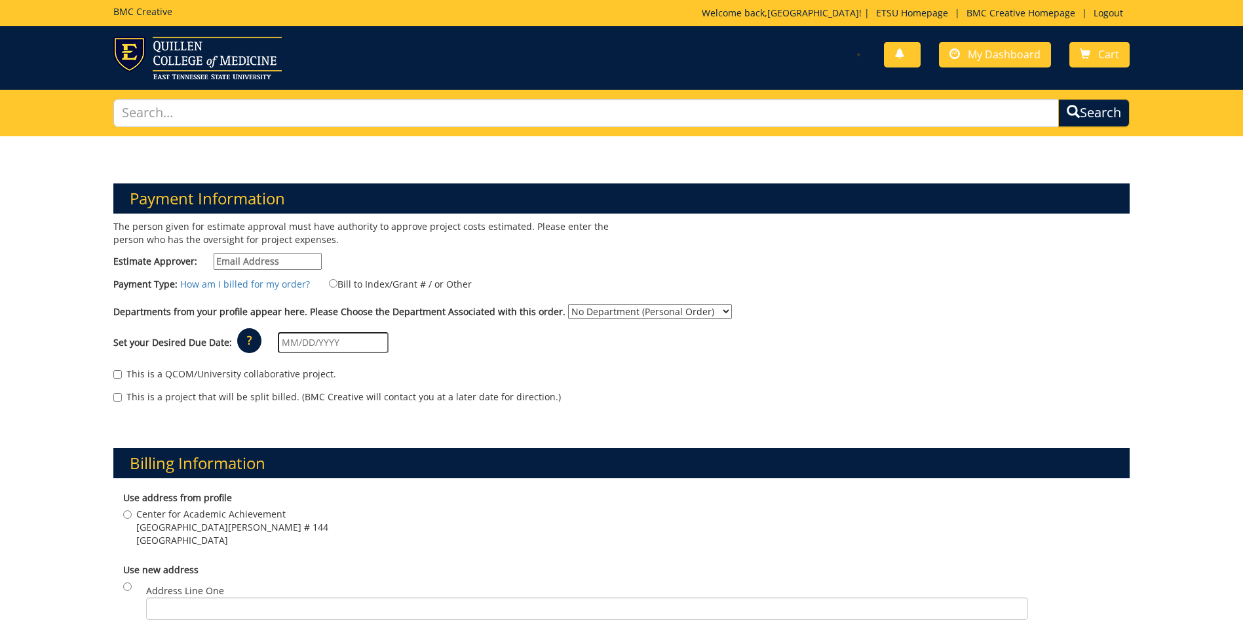
click at [262, 263] on input "Estimate Approver:" at bounding box center [268, 261] width 108 height 17
type input "danielce@etsu.edu"
click at [329, 281] on input "Bill to Index/Grant # / or Other" at bounding box center [333, 283] width 9 height 9
radio input "true"
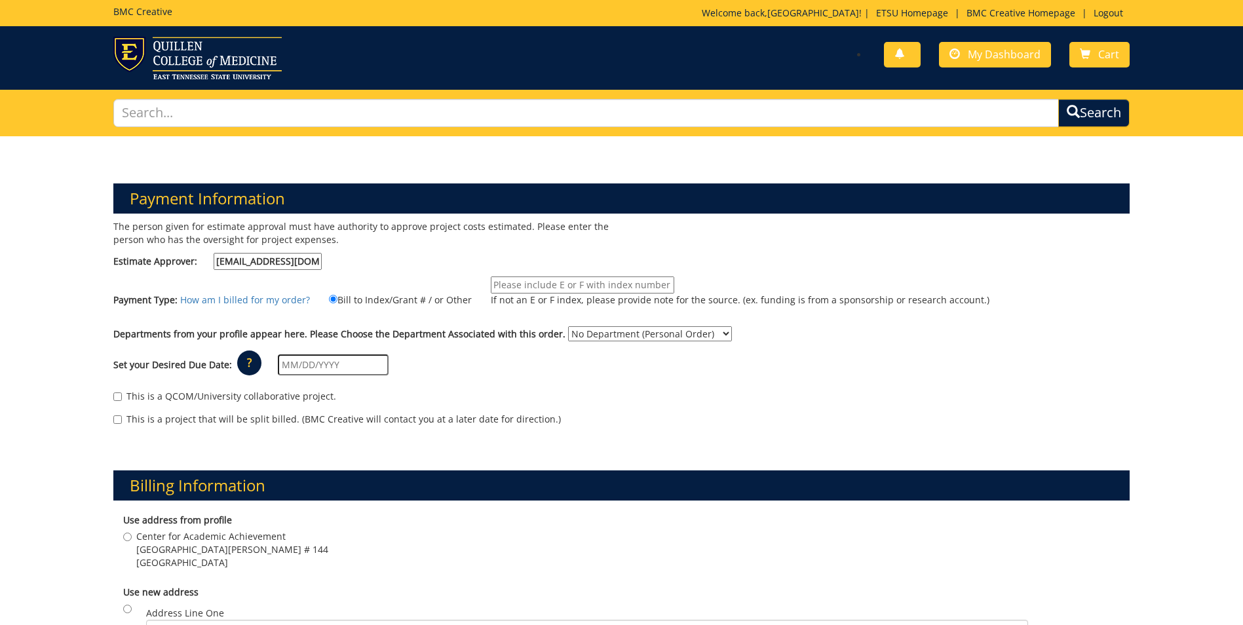
click at [555, 286] on input "If not an E or F index, please provide note for the source. (ex. funding is fro…" at bounding box center [583, 285] width 184 height 17
type input "10-45010-100000-100-74510-350-999-999-999-99"
click at [634, 333] on select "No Department (Personal Order) Center for Academic Achievement" at bounding box center [650, 333] width 164 height 15
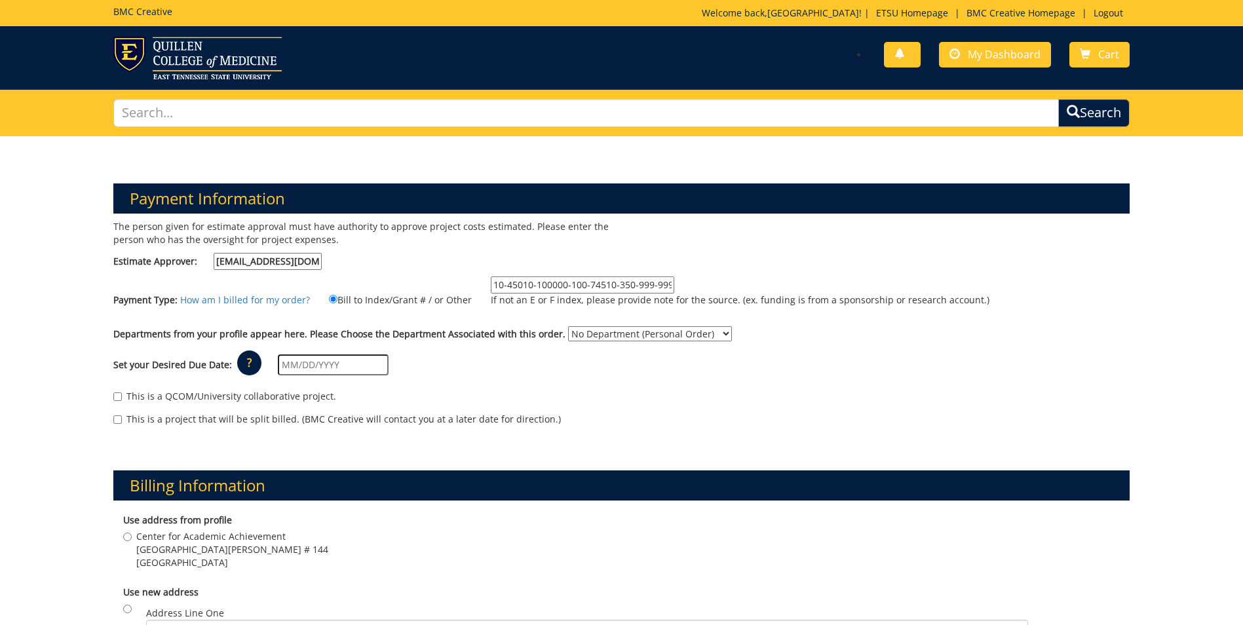
click at [568, 326] on select "No Department (Personal Order) Center for Academic Achievement" at bounding box center [650, 333] width 164 height 15
click at [307, 365] on input "text" at bounding box center [333, 365] width 111 height 21
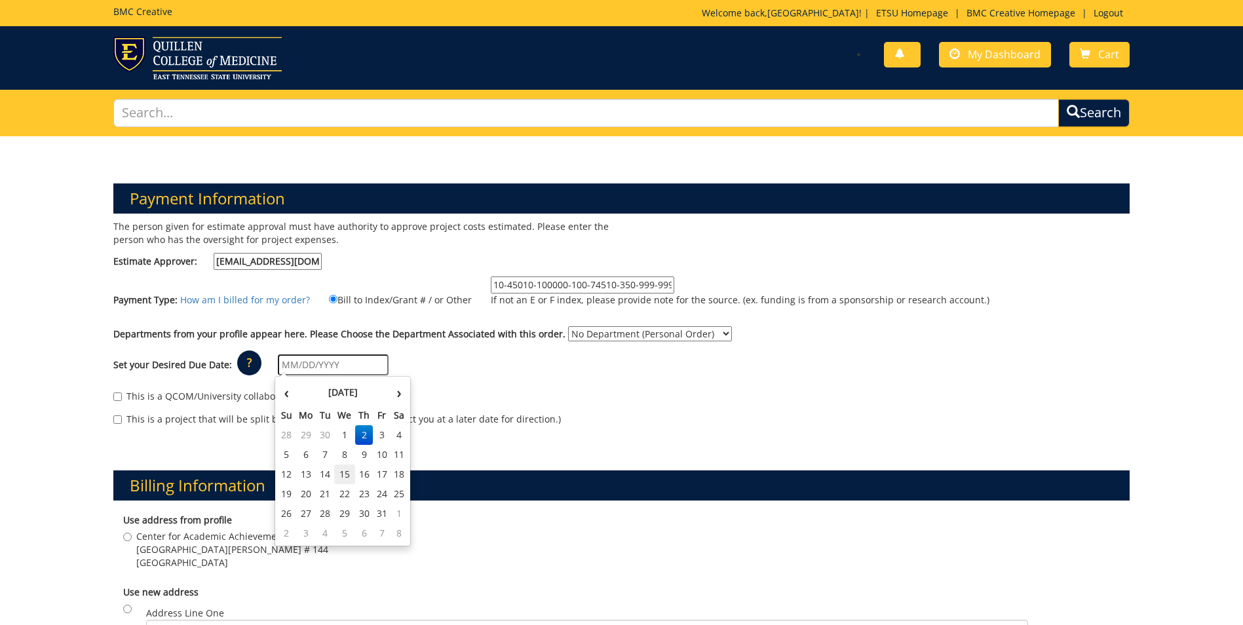
click at [346, 476] on td "15" at bounding box center [344, 475] width 21 height 20
type input "10/15/2025"
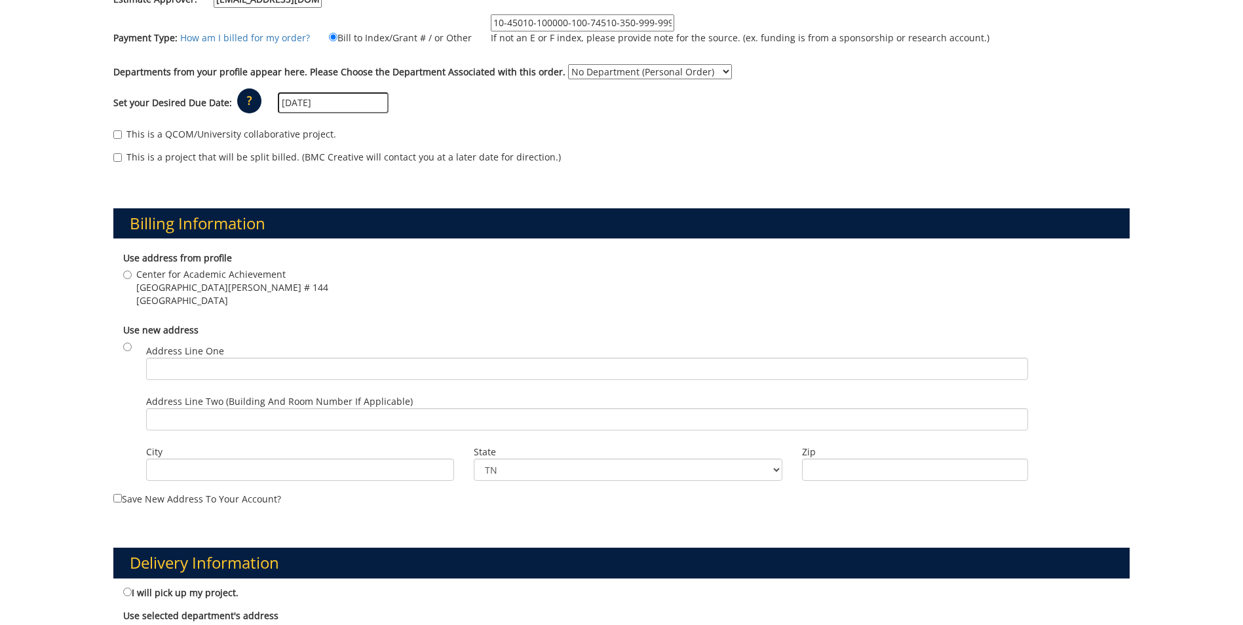
scroll to position [328, 0]
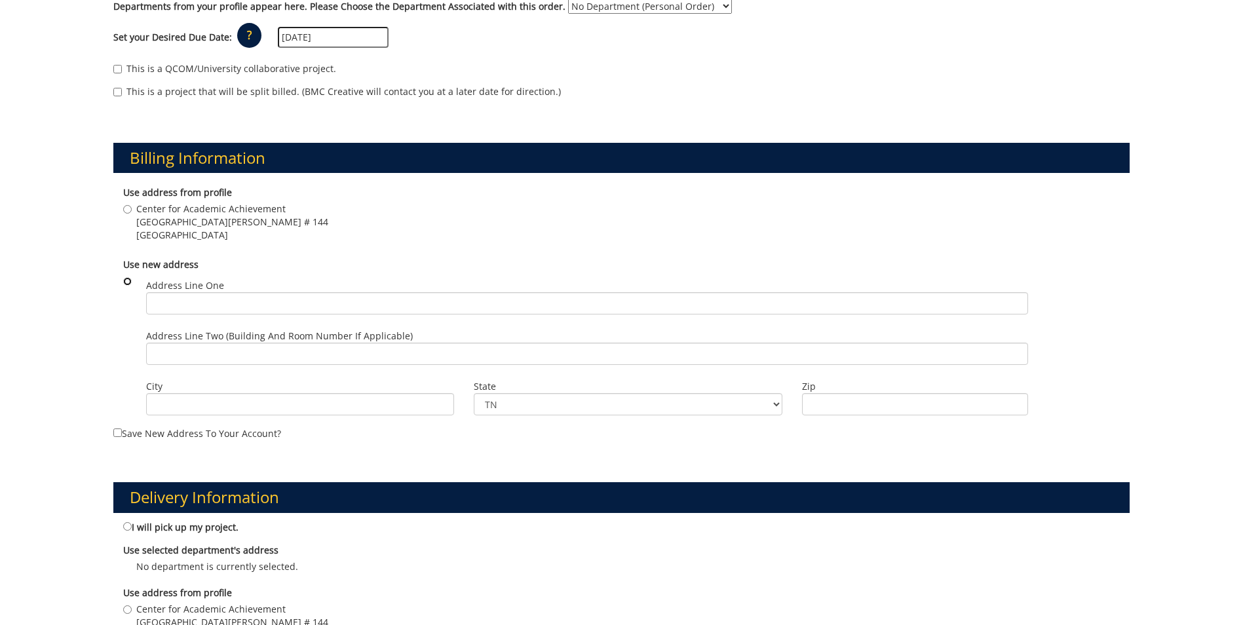
click at [128, 282] on input "radio" at bounding box center [127, 281] width 9 height 9
radio input "true"
click at [260, 303] on input "Address Line One" at bounding box center [587, 303] width 882 height 22
type input "412 JL Seehorn Road PO Box 70592"
click at [191, 409] on input "City" at bounding box center [300, 404] width 308 height 22
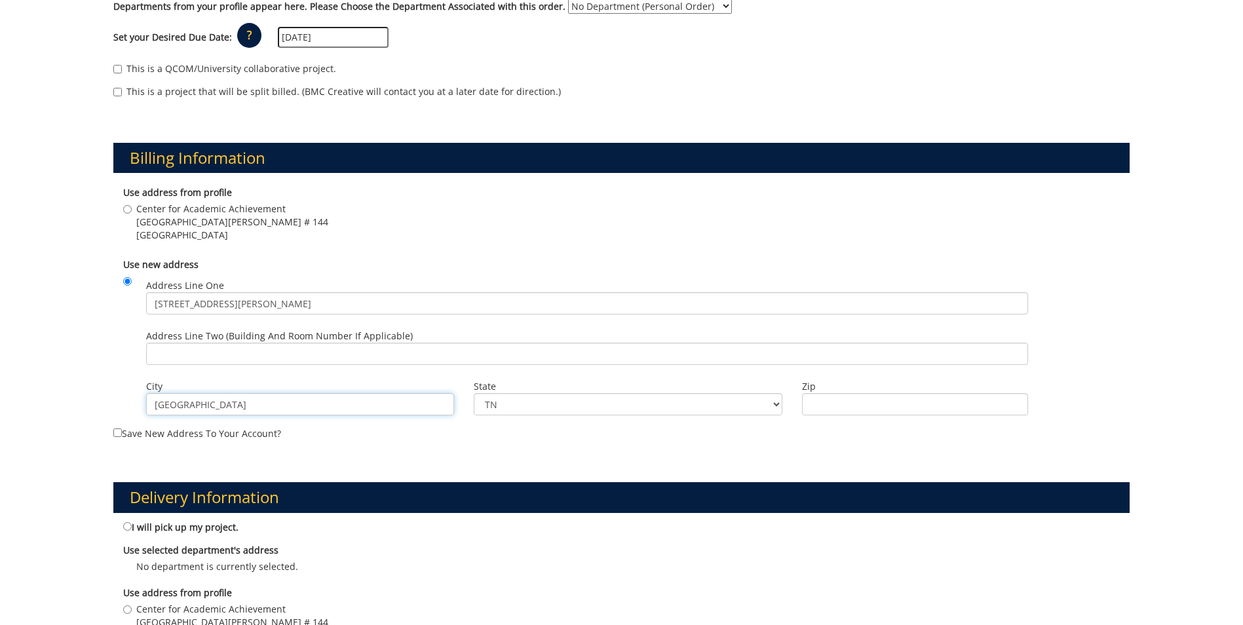
type input "[GEOGRAPHIC_DATA]"
click at [929, 407] on input "Zip" at bounding box center [915, 404] width 226 height 22
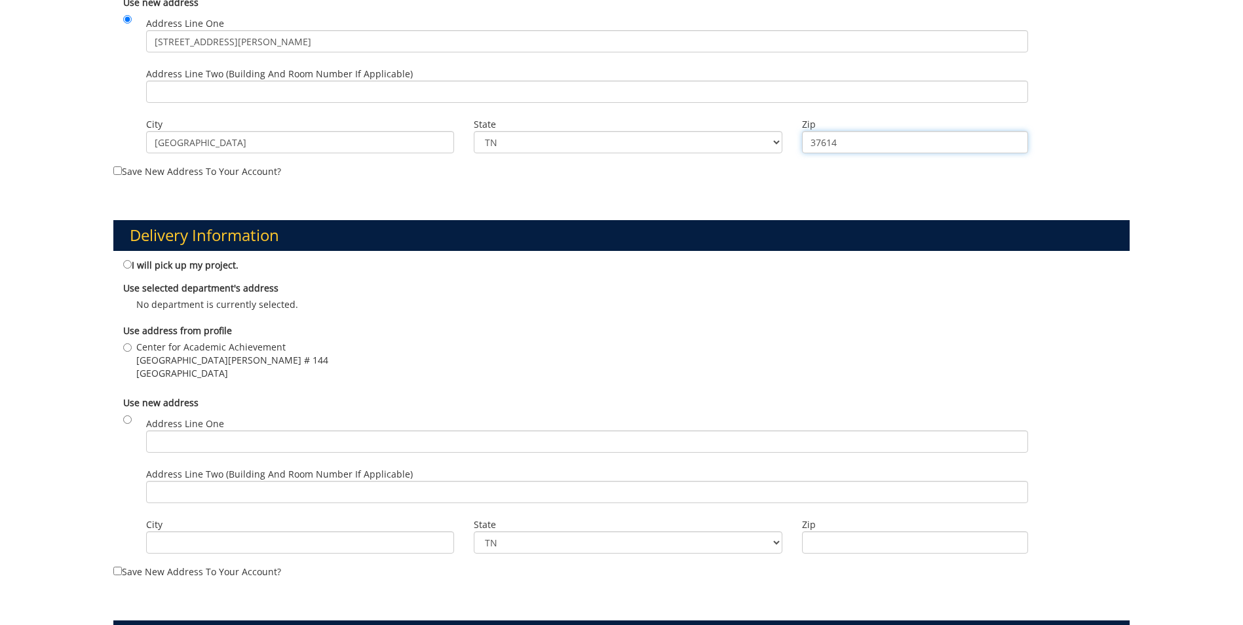
scroll to position [393, 0]
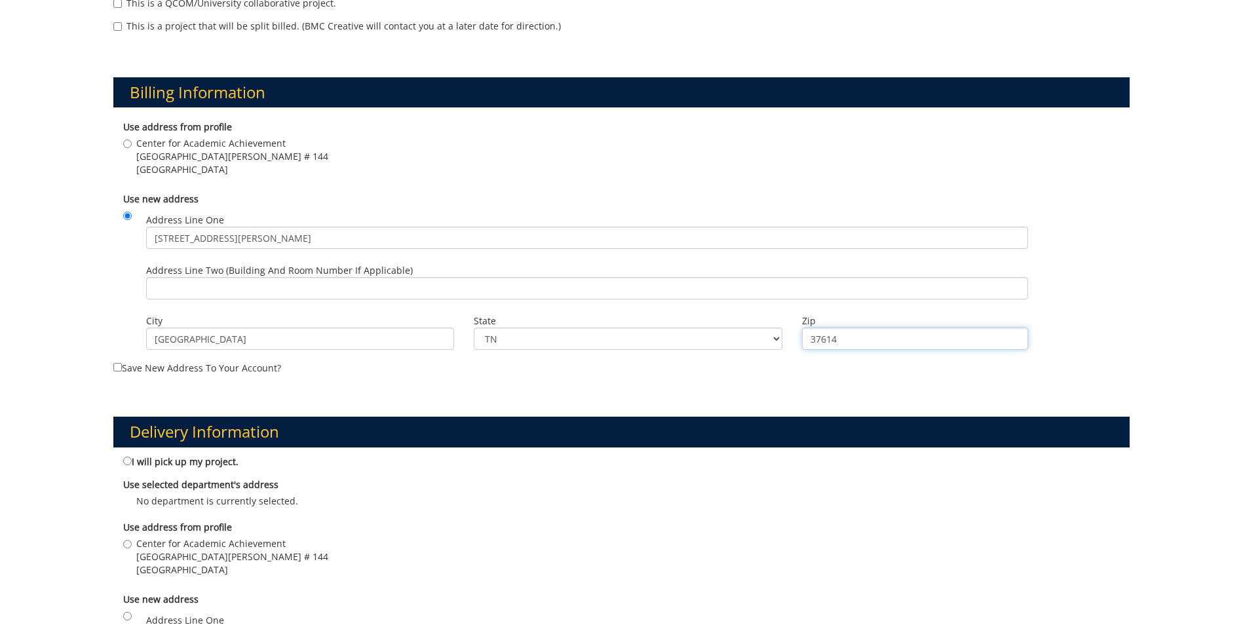
type input "37614"
click at [117, 366] on input "Save new address to your account?" at bounding box center [117, 367] width 9 height 9
checkbox input "true"
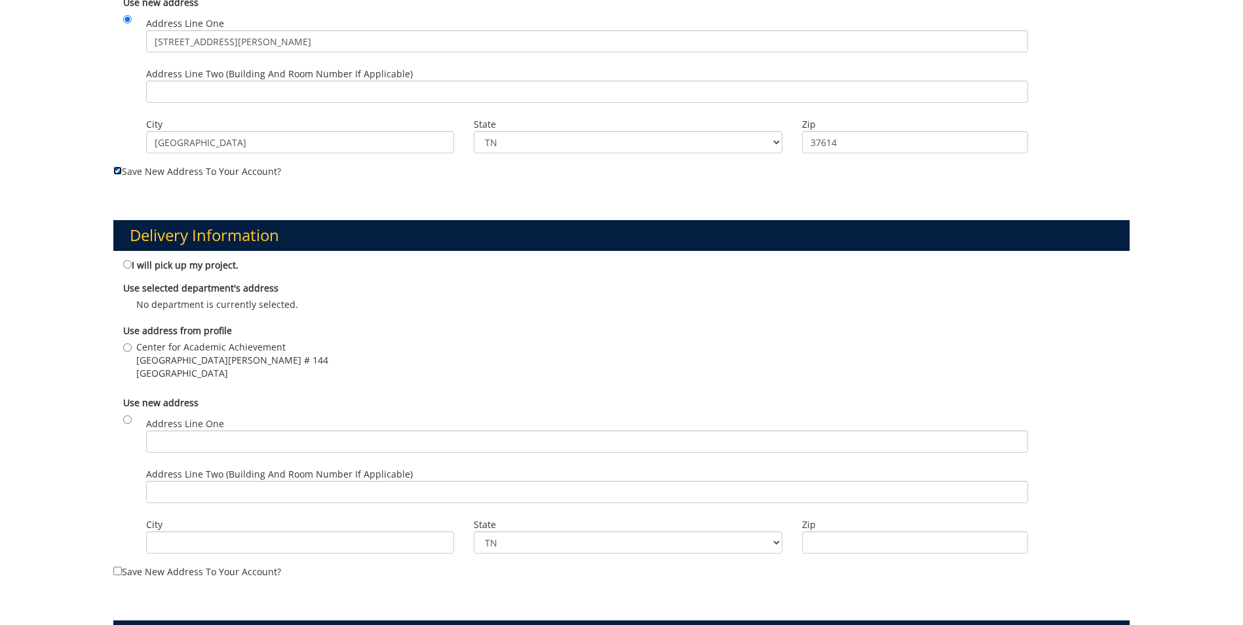
scroll to position [655, 0]
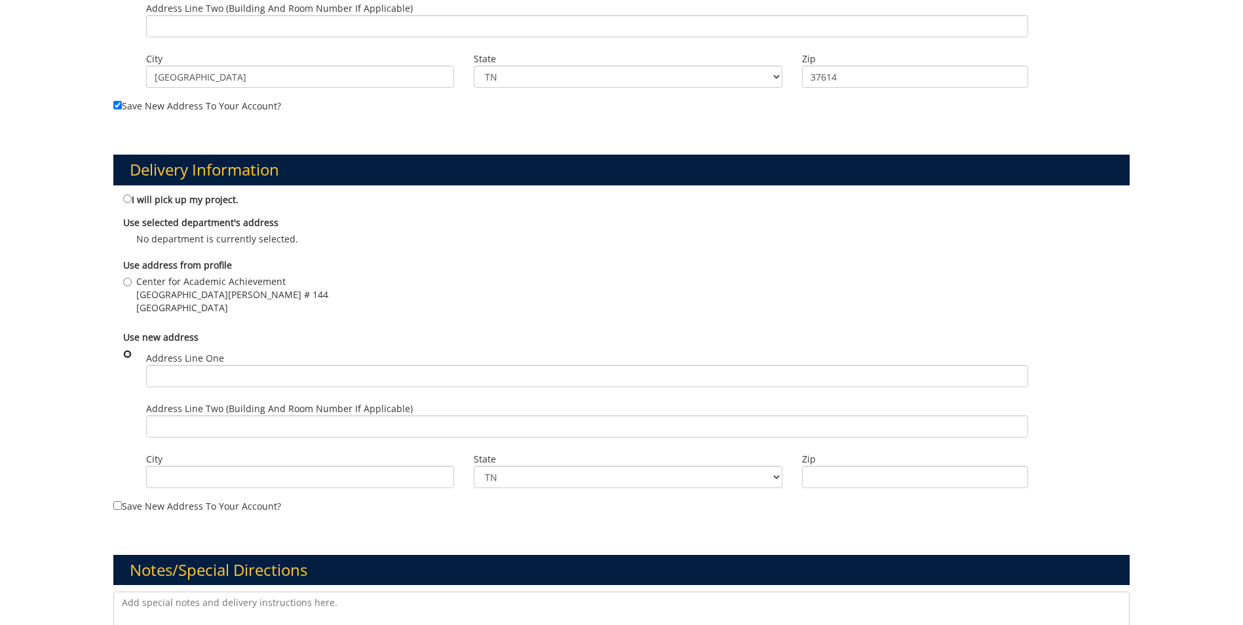
click at [126, 354] on input "radio" at bounding box center [127, 354] width 9 height 9
radio input "true"
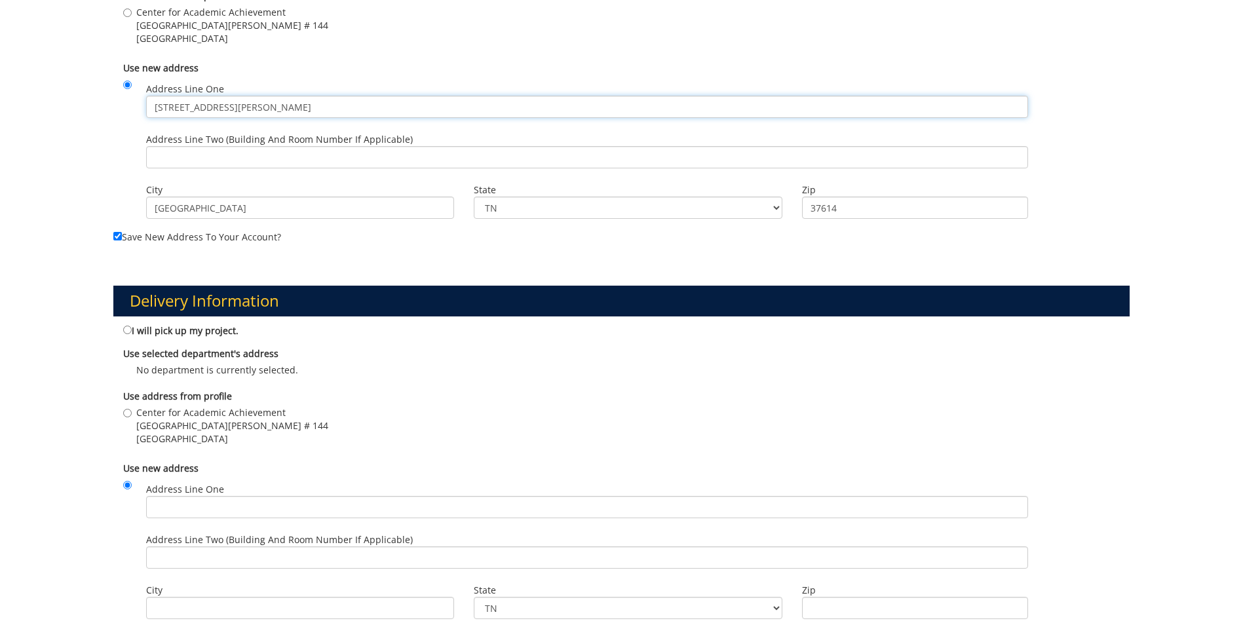
drag, startPoint x: 375, startPoint y: 104, endPoint x: 107, endPoint y: 117, distance: 267.7
click at [107, 117] on div "Billing Information Use address from profile Center for Academic Achievement PO…" at bounding box center [622, 84] width 1036 height 339
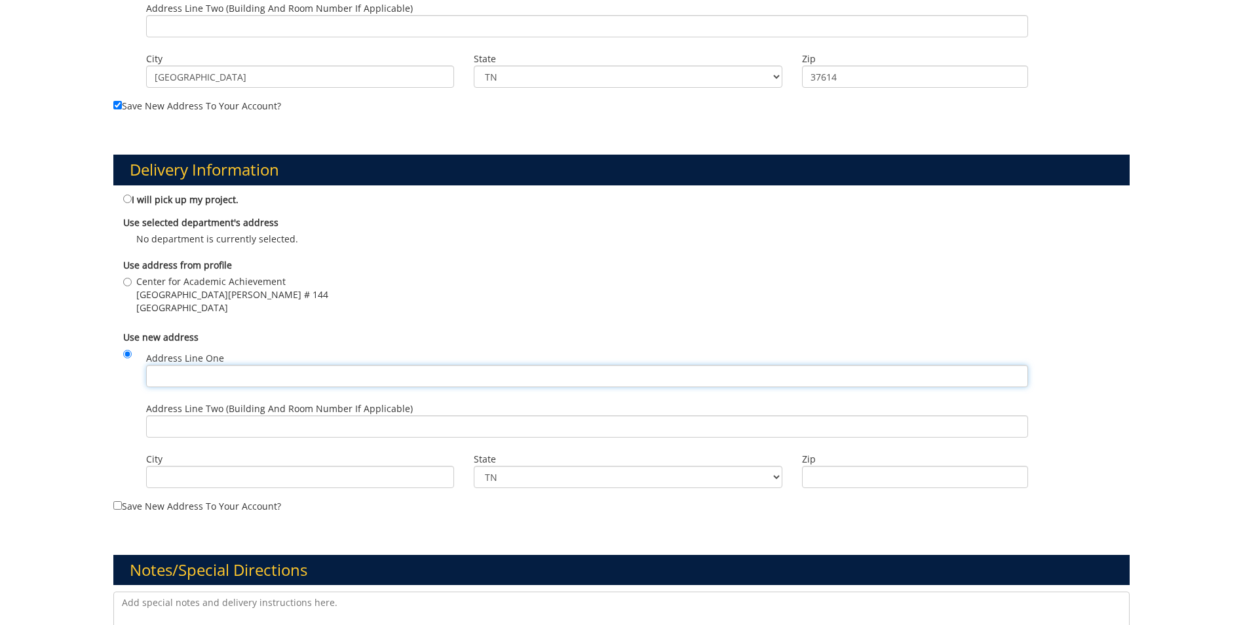
click at [270, 375] on input "Address Line One" at bounding box center [587, 376] width 882 height 22
paste input "412 JL Seehorn Road PO Box 70592"
type input "412 JL Seehorn Road PO Box 70592"
click at [242, 478] on input "City" at bounding box center [300, 477] width 308 height 22
type input "[GEOGRAPHIC_DATA]"
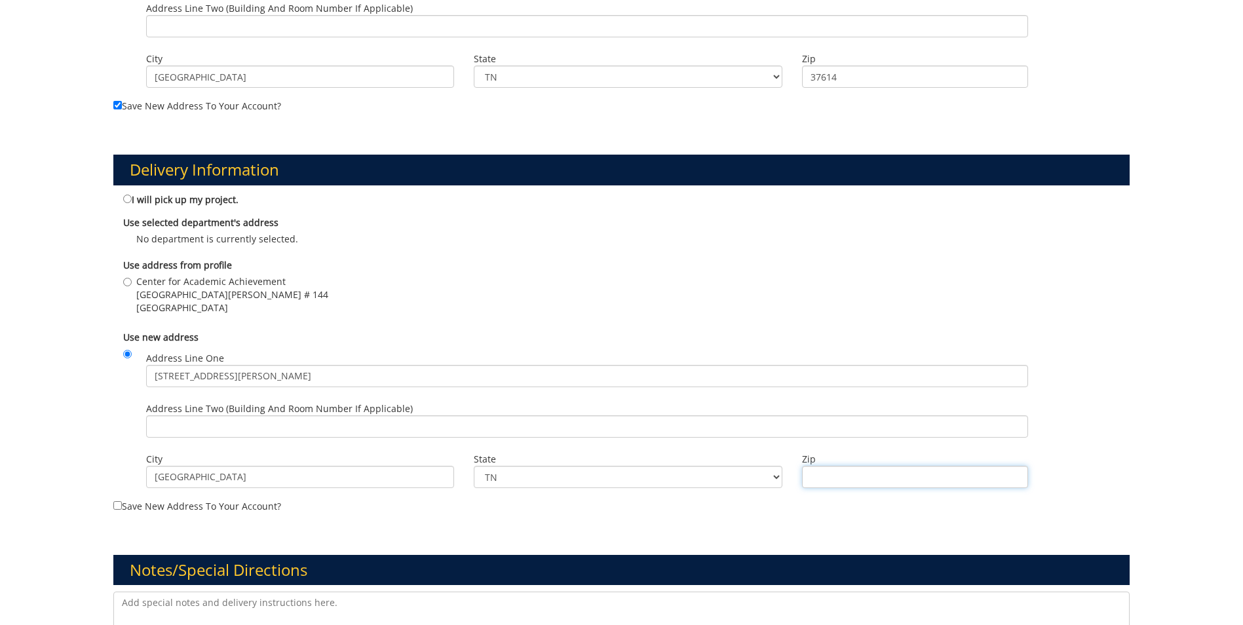
click at [935, 478] on input "Zip" at bounding box center [915, 477] width 226 height 22
type input "37614"
click at [535, 429] on input "Address Line Two (Building and Room Number if applicable)" at bounding box center [587, 427] width 882 height 22
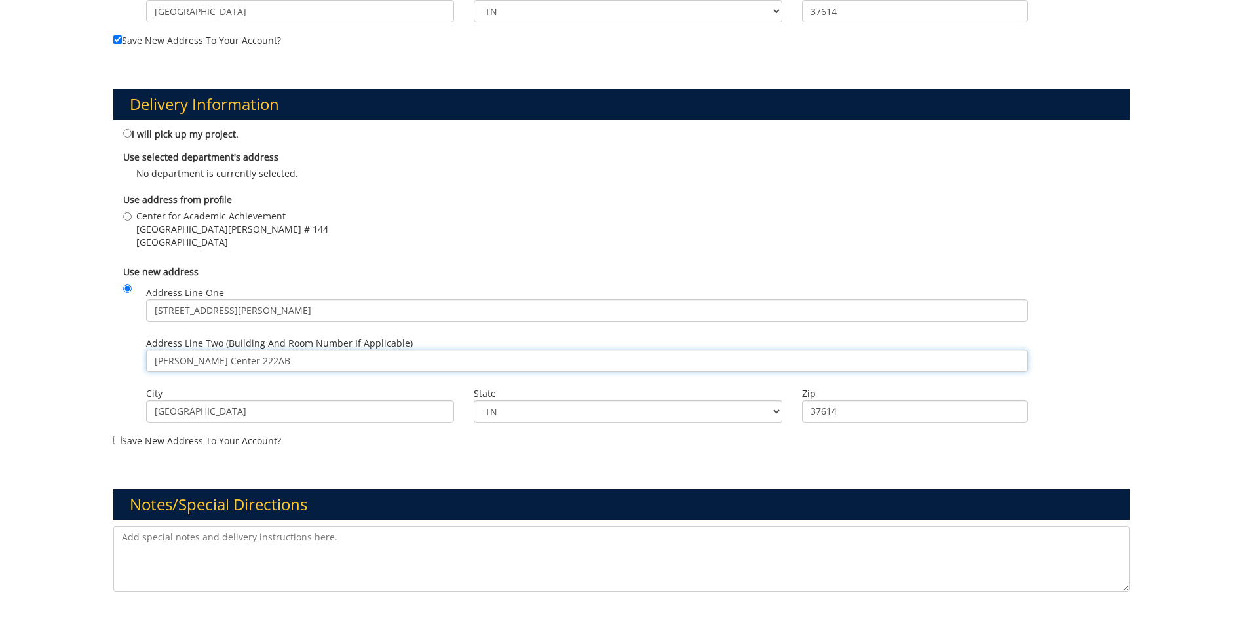
type input "[PERSON_NAME] Center 222AB"
click at [115, 441] on input "Save new address to your account?" at bounding box center [117, 440] width 9 height 9
checkbox input "true"
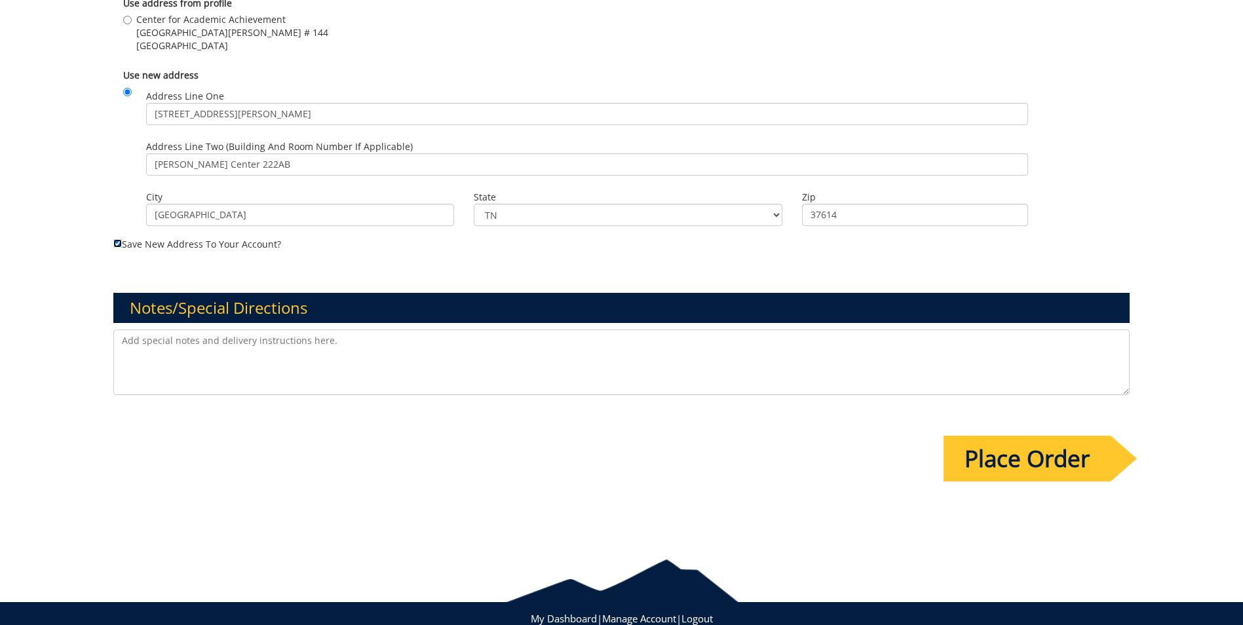
scroll to position [956, 0]
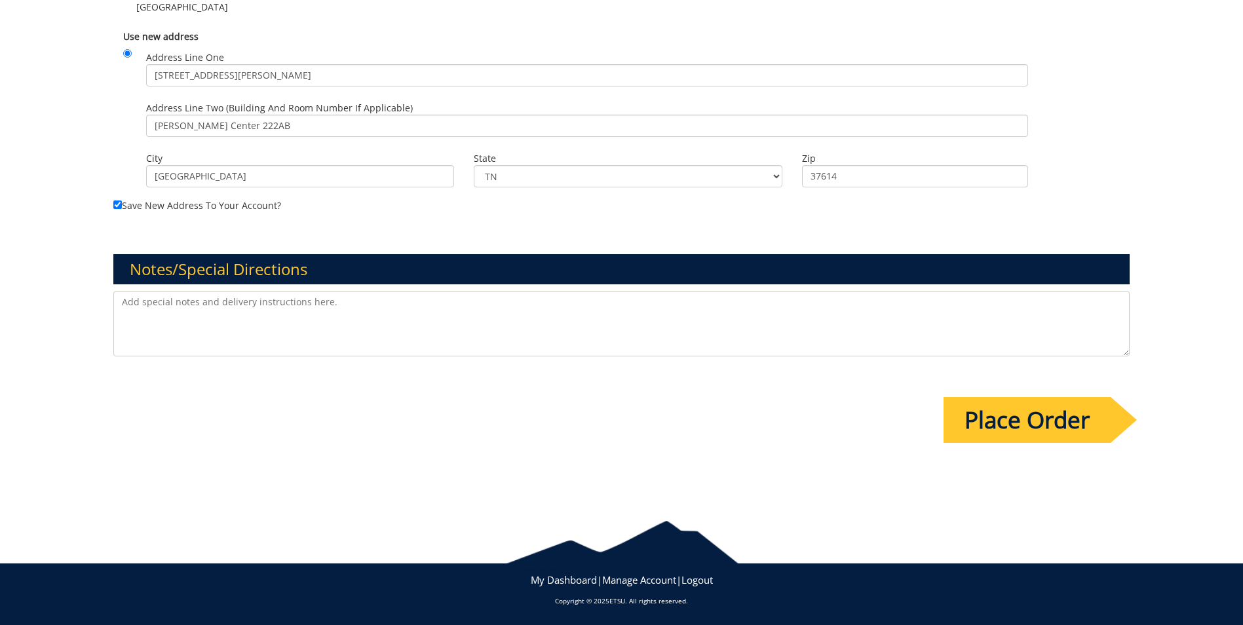
click at [1013, 411] on input "Place Order" at bounding box center [1027, 420] width 167 height 46
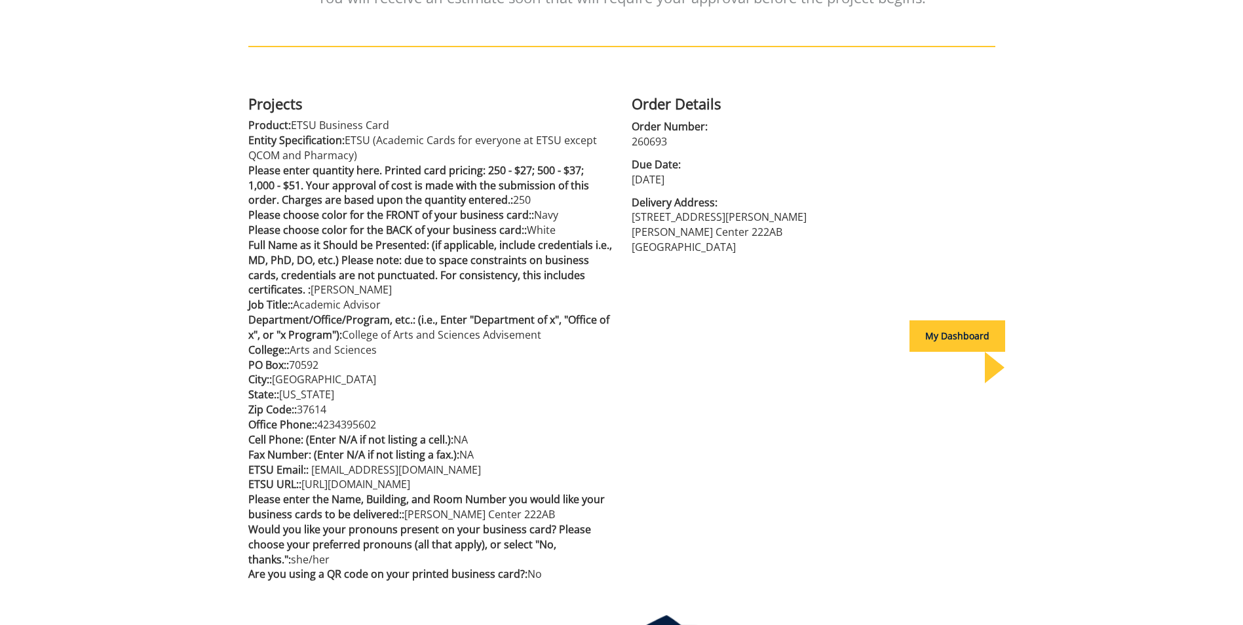
scroll to position [197, 0]
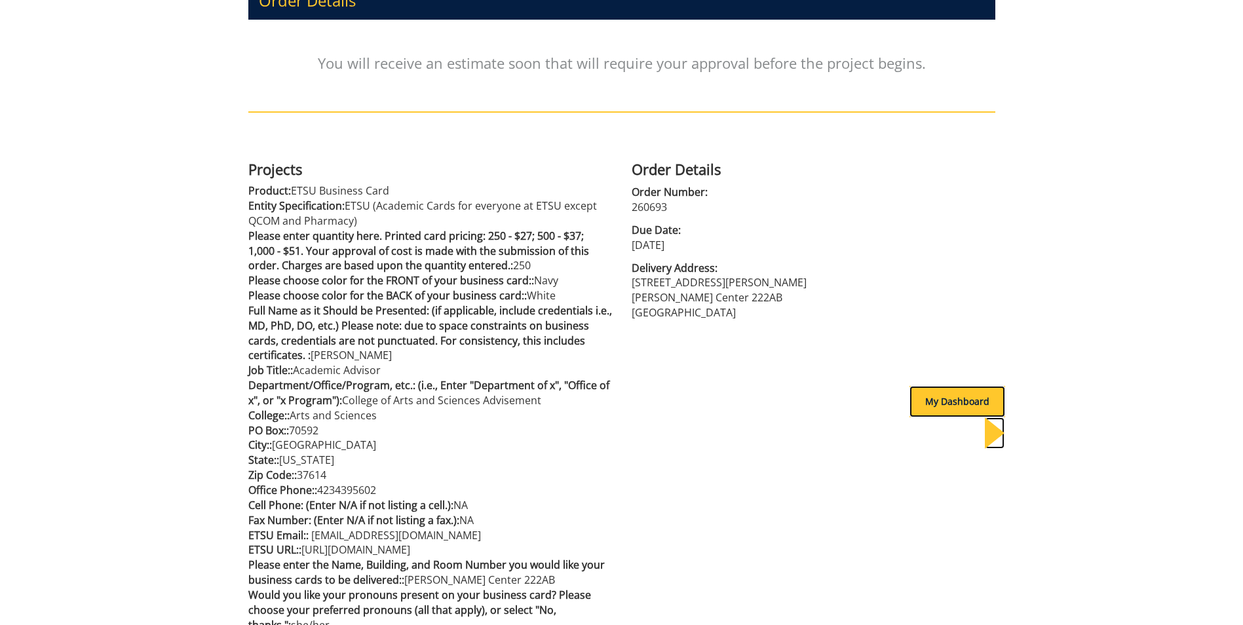
click at [951, 393] on div "My Dashboard" at bounding box center [958, 401] width 96 height 31
